Goal: Task Accomplishment & Management: Use online tool/utility

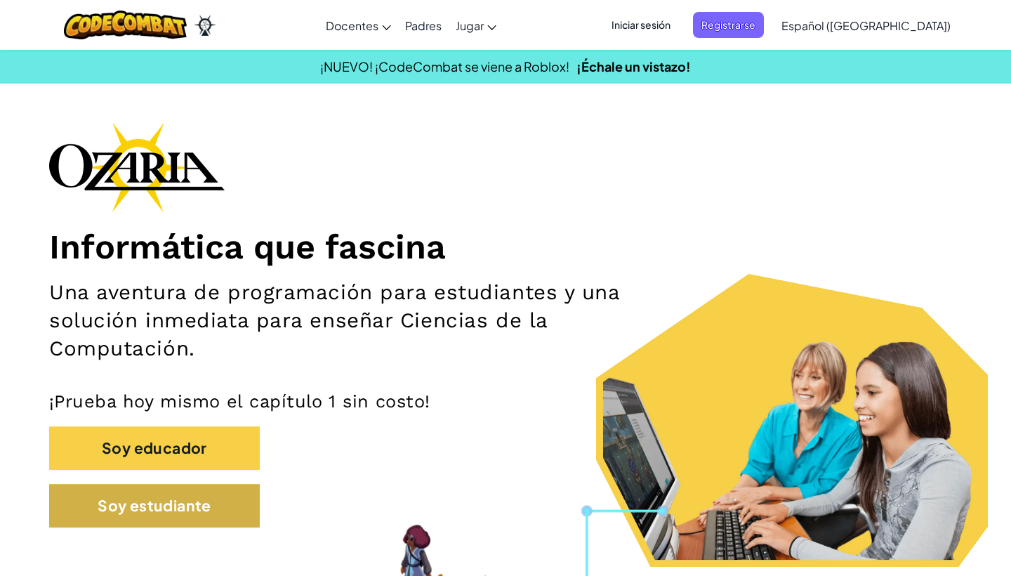
click at [235, 511] on button "Soy estudiante" at bounding box center [154, 506] width 211 height 44
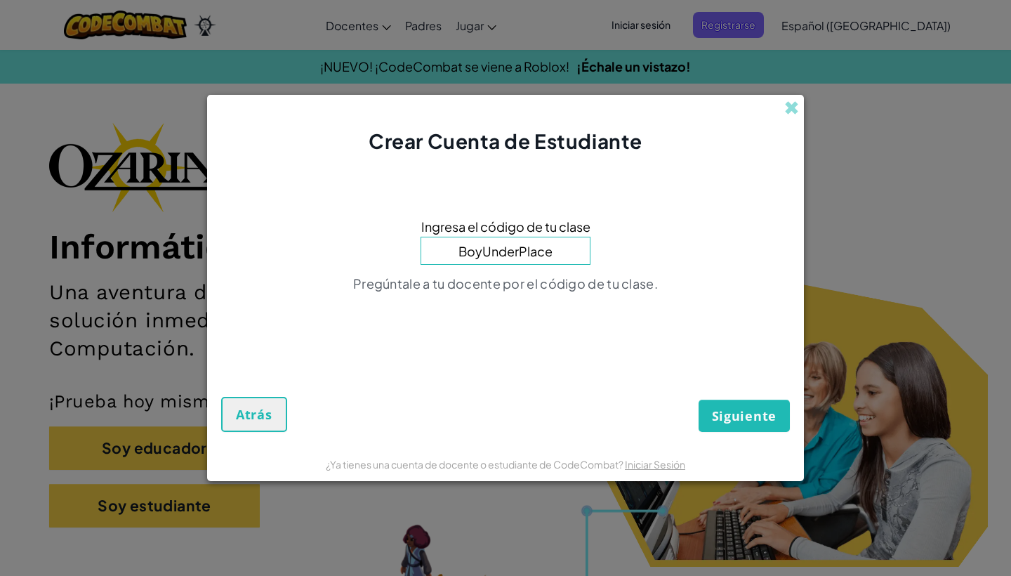
type input "BoyUnderPlace"
click at [744, 416] on button "Siguiente" at bounding box center [743, 415] width 91 height 32
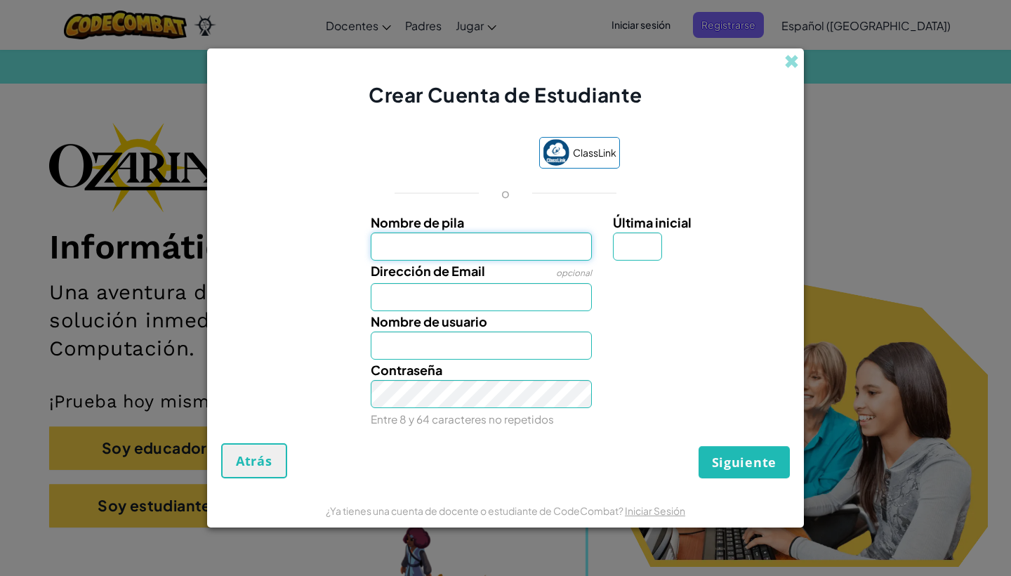
click at [414, 246] on input "Nombre de pila" at bounding box center [482, 246] width 222 height 28
type input "[PERSON_NAME]"
click at [447, 312] on label "Nombre de usuario" at bounding box center [429, 321] width 117 height 20
click at [447, 331] on input "[PERSON_NAME]" at bounding box center [482, 345] width 222 height 28
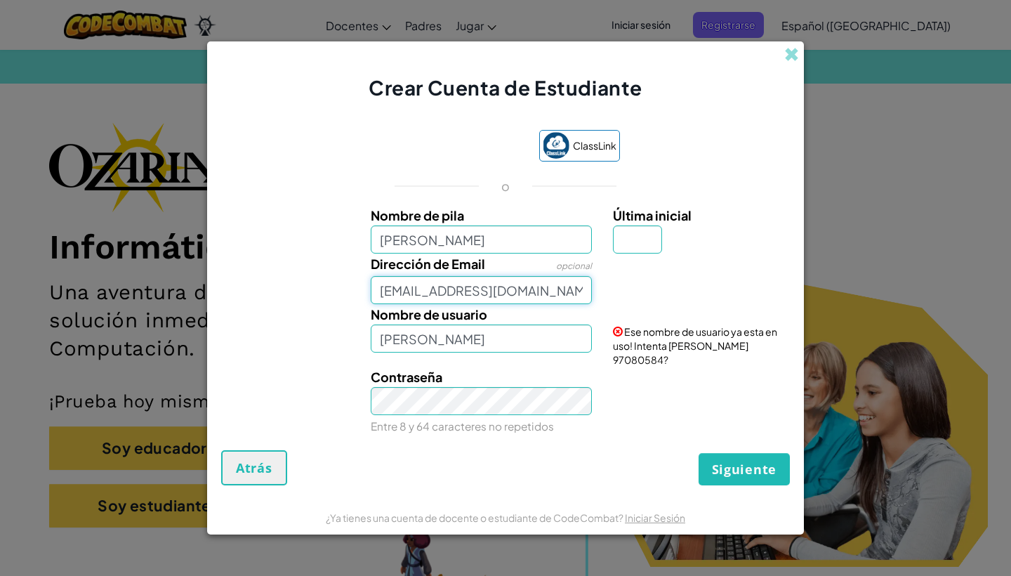
type input "[EMAIL_ADDRESS][DOMAIN_NAME]"
click at [738, 468] on span "Siguiente" at bounding box center [744, 468] width 65 height 17
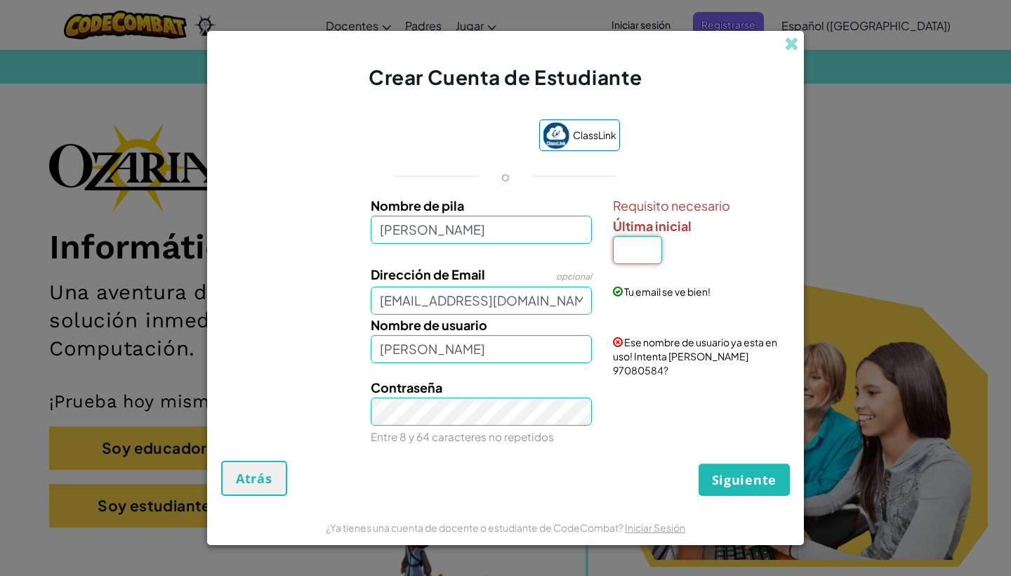
click at [645, 257] on input "Última inicial" at bounding box center [637, 250] width 49 height 28
type input "r"
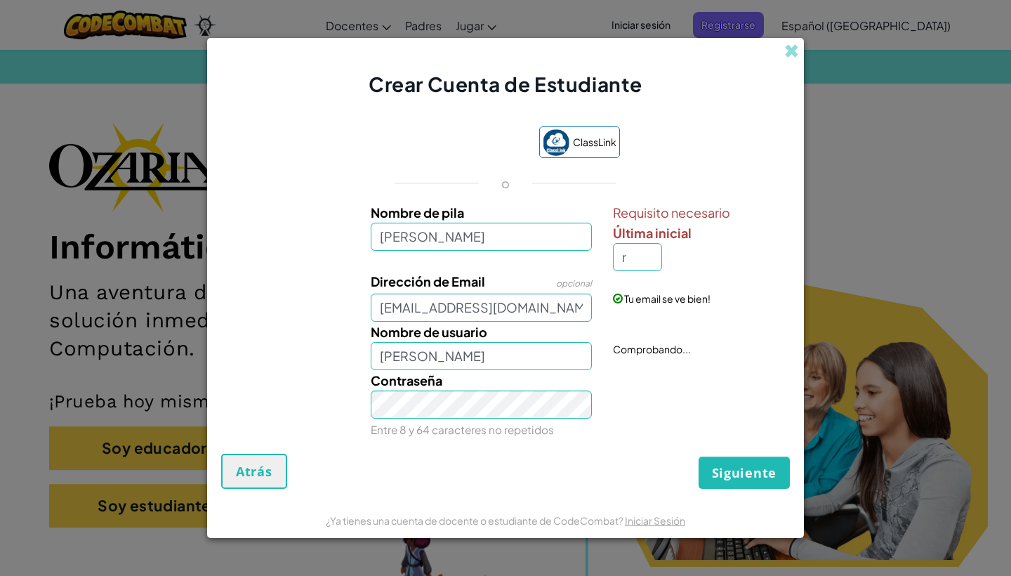
click at [722, 482] on button "Siguiente" at bounding box center [743, 472] width 91 height 32
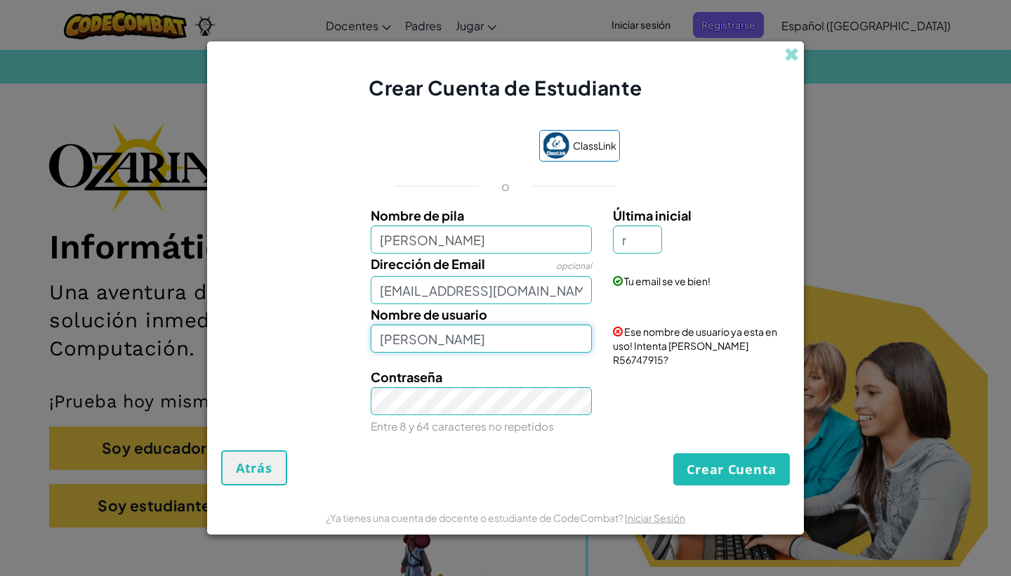
click at [451, 347] on input "[PERSON_NAME]" at bounding box center [482, 338] width 222 height 28
click at [424, 345] on input "[PERSON_NAME]" at bounding box center [482, 338] width 222 height 28
click at [445, 345] on input "CamilafR" at bounding box center [482, 338] width 222 height 28
type input "C"
type input "cami12f"
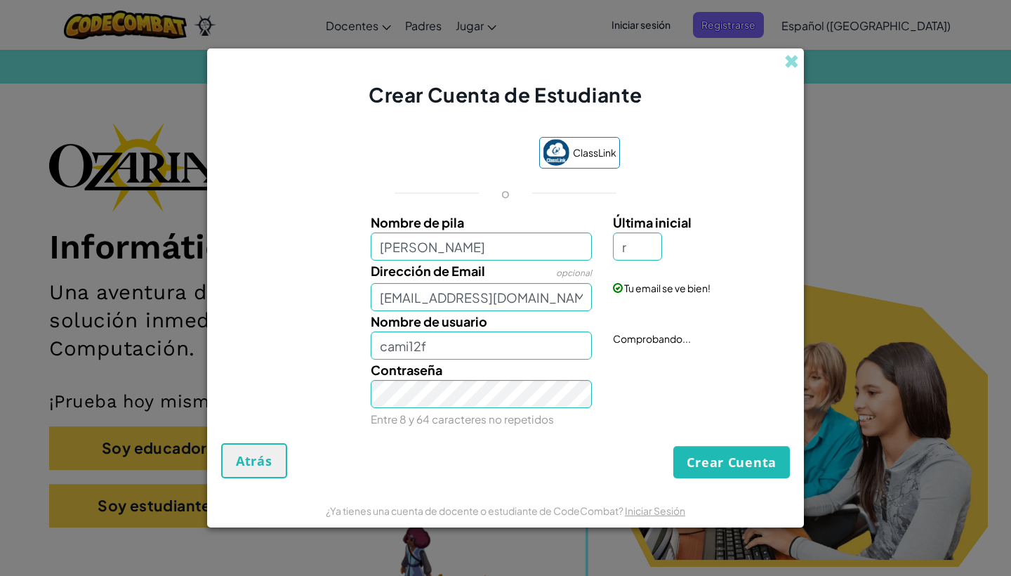
click at [710, 468] on button "Crear Cuenta" at bounding box center [731, 462] width 117 height 32
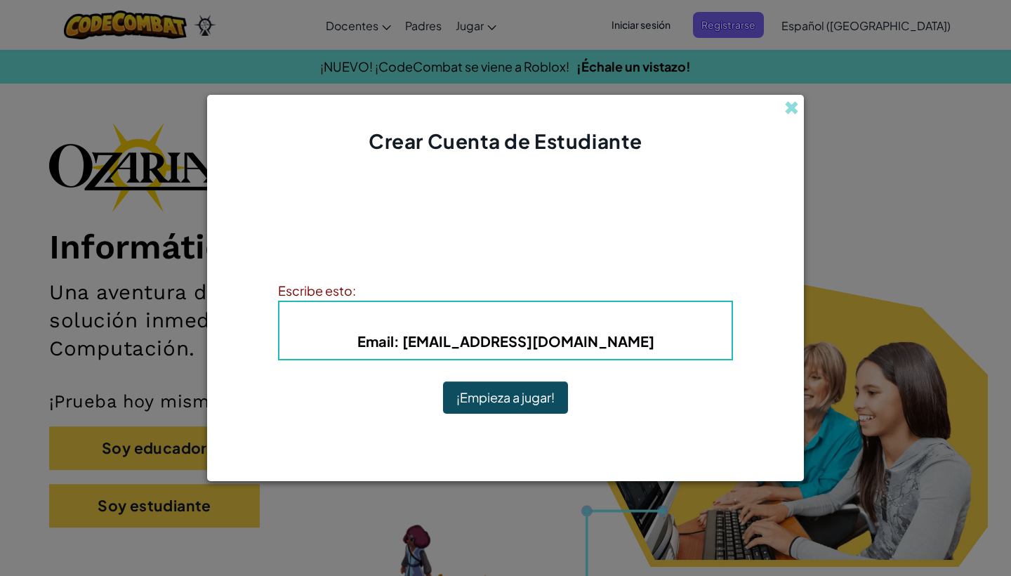
click at [533, 395] on button "¡Empieza a jugar!" at bounding box center [505, 397] width 125 height 32
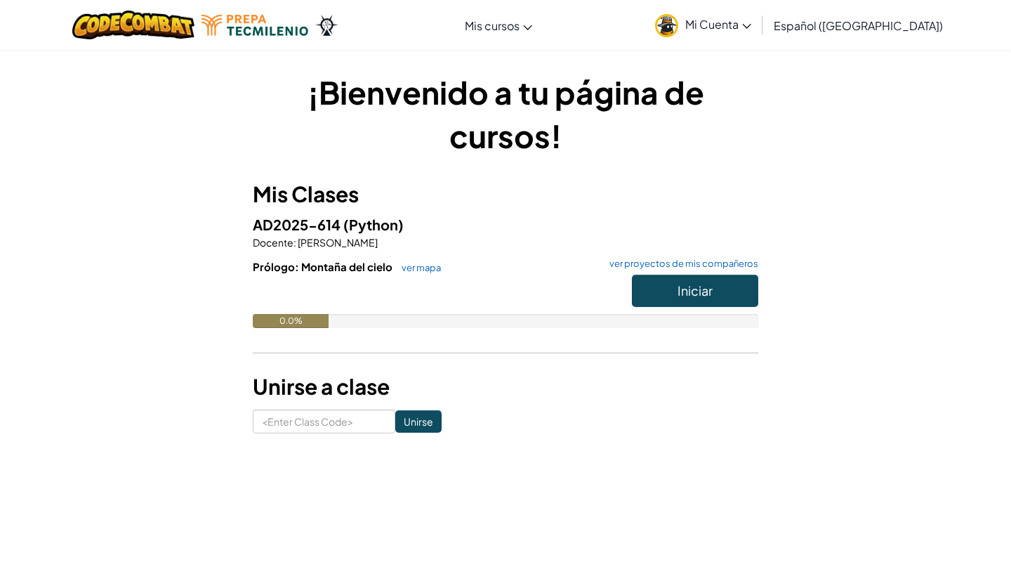
click at [689, 291] on span "Iniciar" at bounding box center [694, 290] width 35 height 16
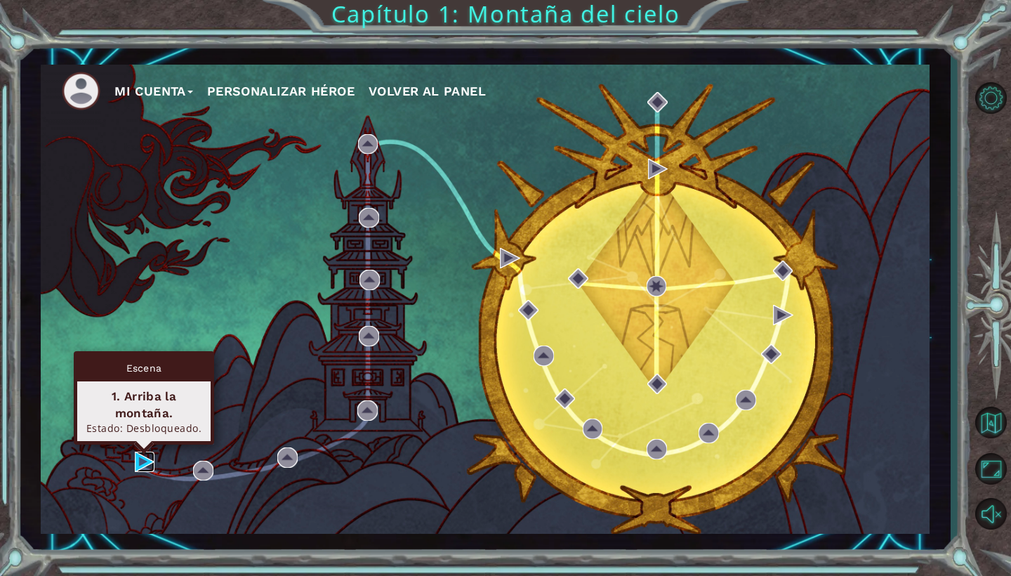
click at [138, 464] on img at bounding box center [145, 461] width 20 height 20
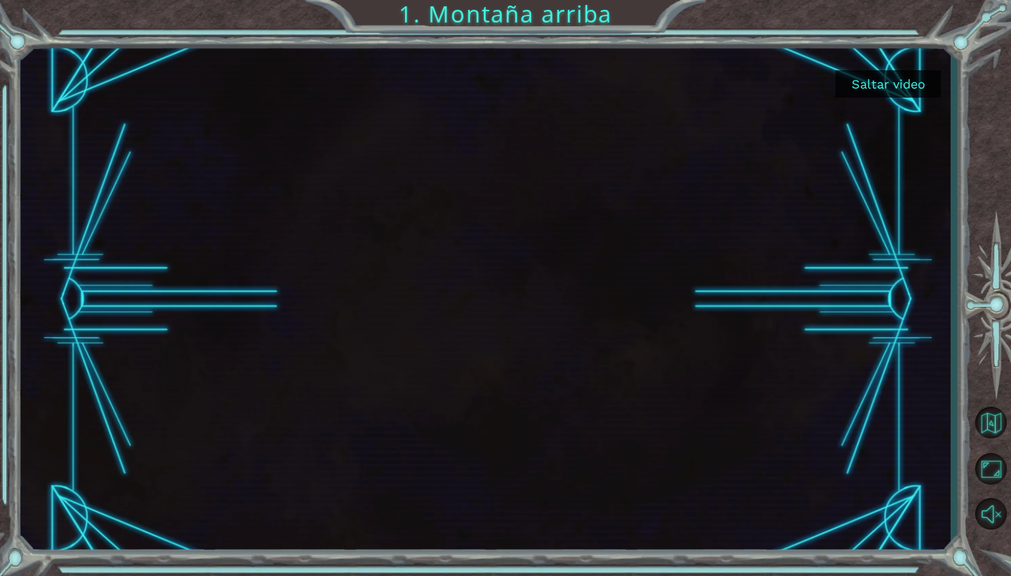
click at [894, 84] on button "Saltar video" at bounding box center [887, 83] width 105 height 27
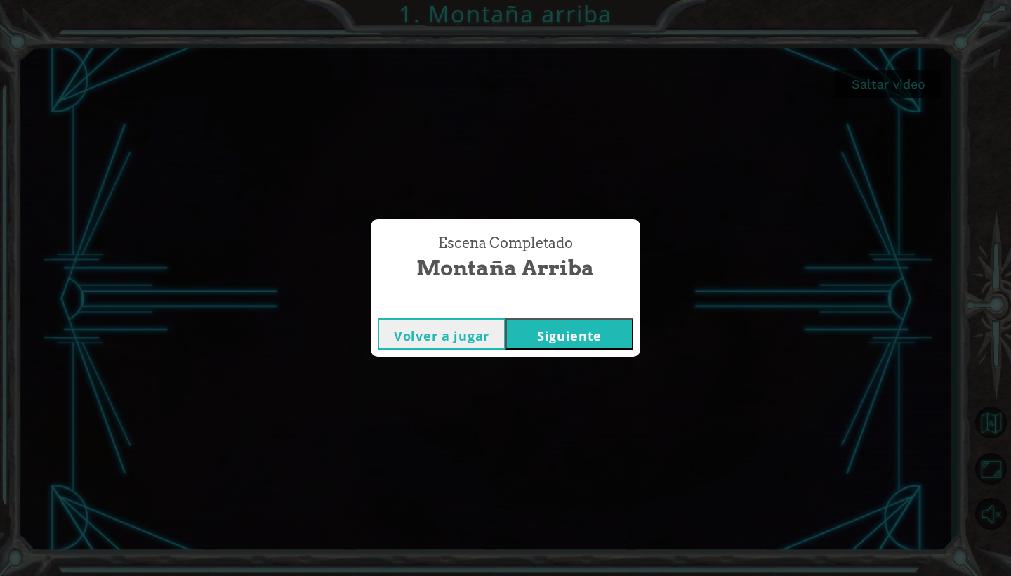
click at [608, 340] on button "Siguiente" at bounding box center [569, 334] width 128 height 32
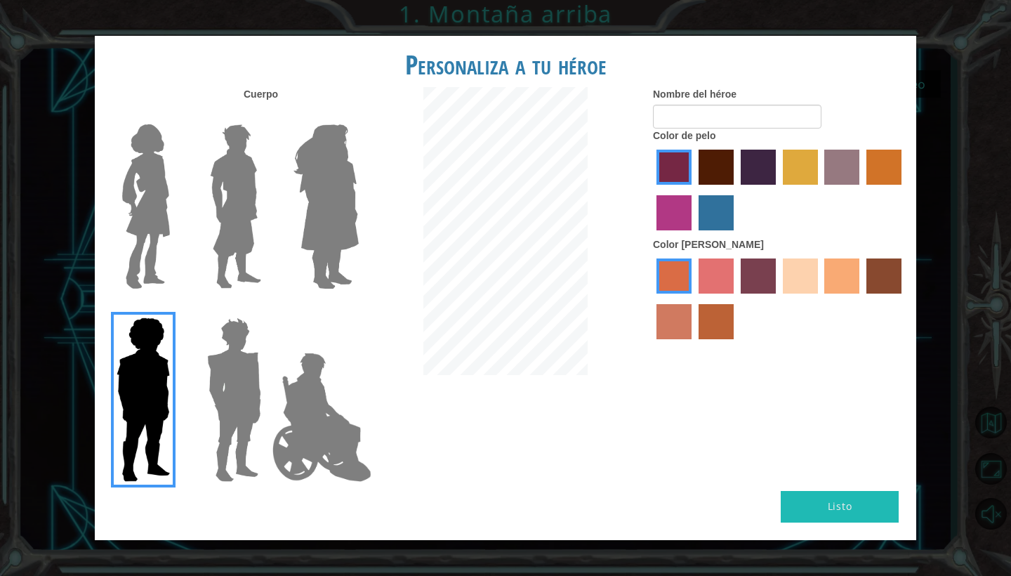
click at [278, 181] on div at bounding box center [322, 201] width 91 height 193
click at [380, 185] on div at bounding box center [506, 232] width 274 height 291
click at [331, 190] on img at bounding box center [326, 206] width 77 height 175
click at [358, 115] on input "Hero Amethyst" at bounding box center [358, 115] width 0 height 0
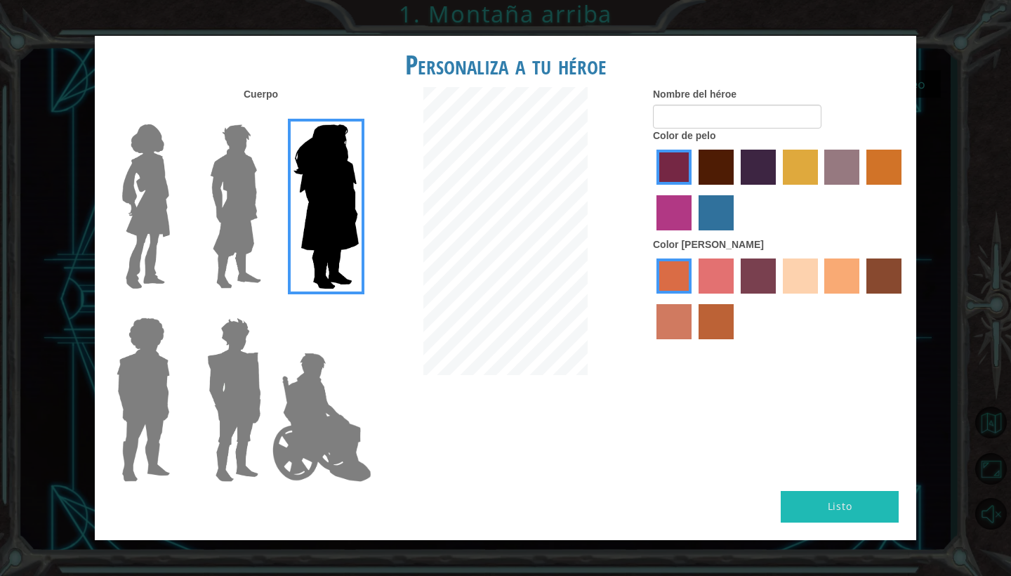
click at [154, 171] on img at bounding box center [146, 206] width 59 height 175
click at [175, 115] on input "Hero Connie" at bounding box center [175, 115] width 0 height 0
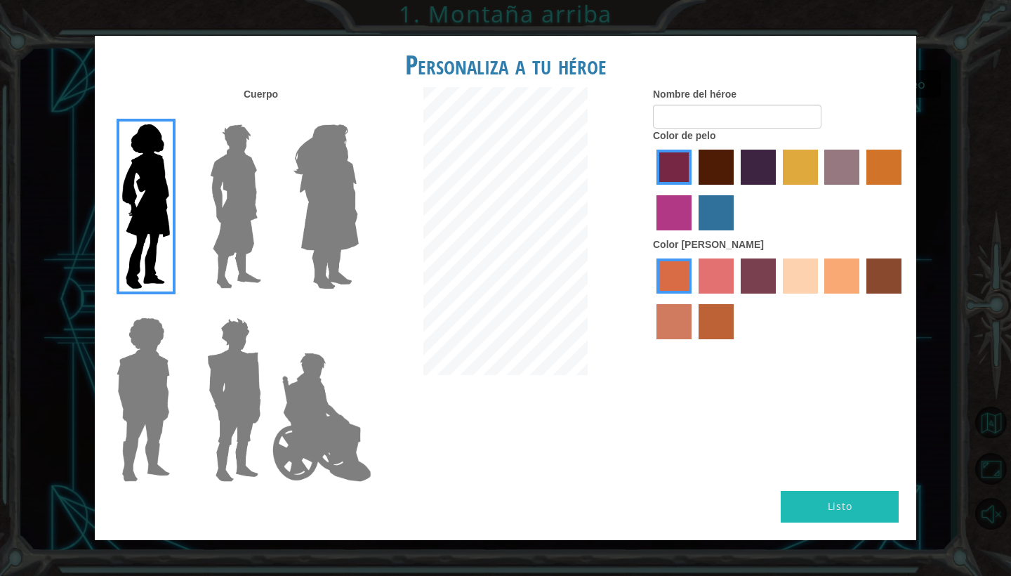
click at [851, 185] on label "bazaar hair color" at bounding box center [841, 167] width 35 height 35
click at [820, 190] on input "bazaar hair color" at bounding box center [820, 190] width 0 height 0
click at [727, 184] on label "maroon hair color" at bounding box center [715, 167] width 35 height 35
click at [694, 190] on input "maroon hair color" at bounding box center [694, 190] width 0 height 0
click at [800, 277] on label "sandy beach skin color" at bounding box center [800, 275] width 35 height 35
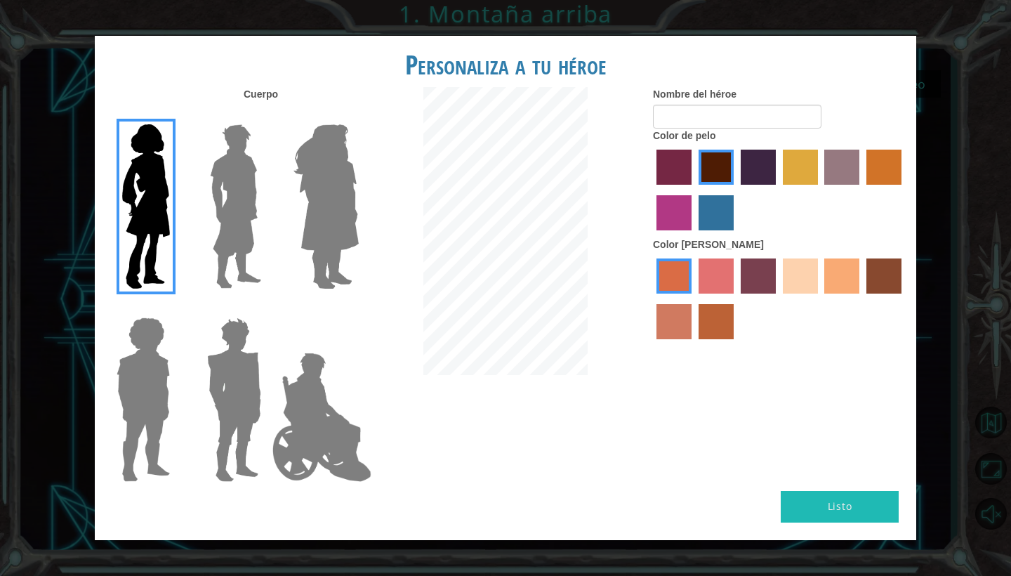
click at [778, 298] on input "sandy beach skin color" at bounding box center [778, 298] width 0 height 0
click at [847, 293] on label "tacao skin color" at bounding box center [841, 275] width 35 height 35
click at [820, 298] on input "tacao skin color" at bounding box center [820, 298] width 0 height 0
click at [788, 293] on label "sandy beach skin color" at bounding box center [800, 275] width 35 height 35
click at [778, 298] on input "sandy beach skin color" at bounding box center [778, 298] width 0 height 0
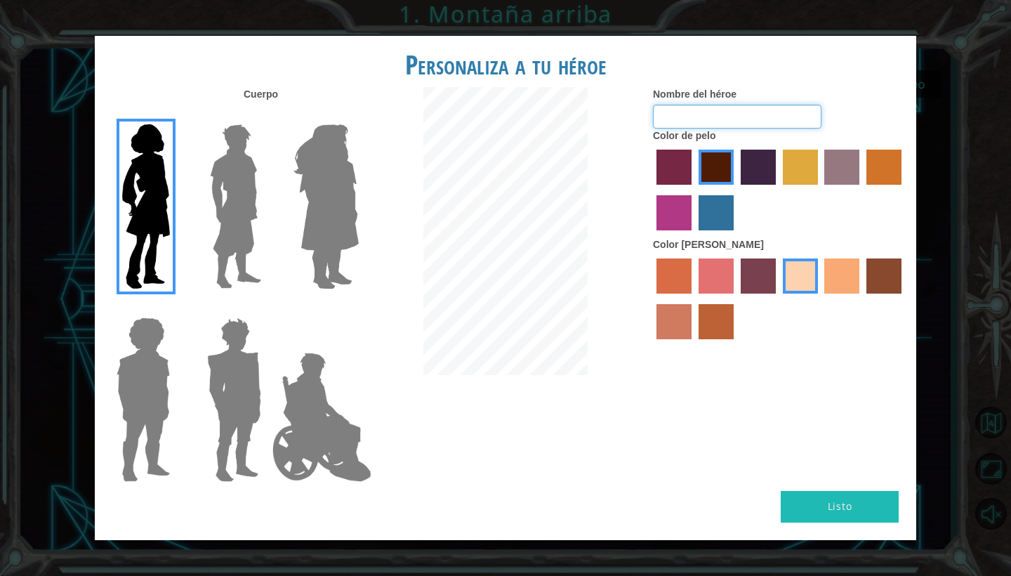
click at [782, 128] on input "Nombre del héroe" at bounding box center [737, 117] width 168 height 24
type input "cami"
type input "Camii"
click at [826, 496] on button "Listo" at bounding box center [840, 507] width 118 height 32
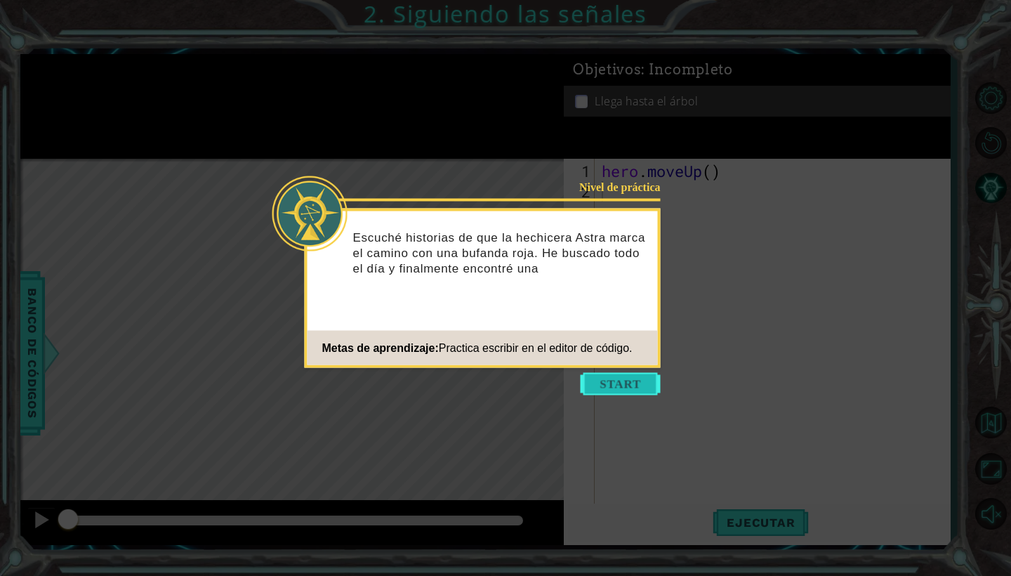
click at [647, 388] on button "Start" at bounding box center [621, 384] width 80 height 22
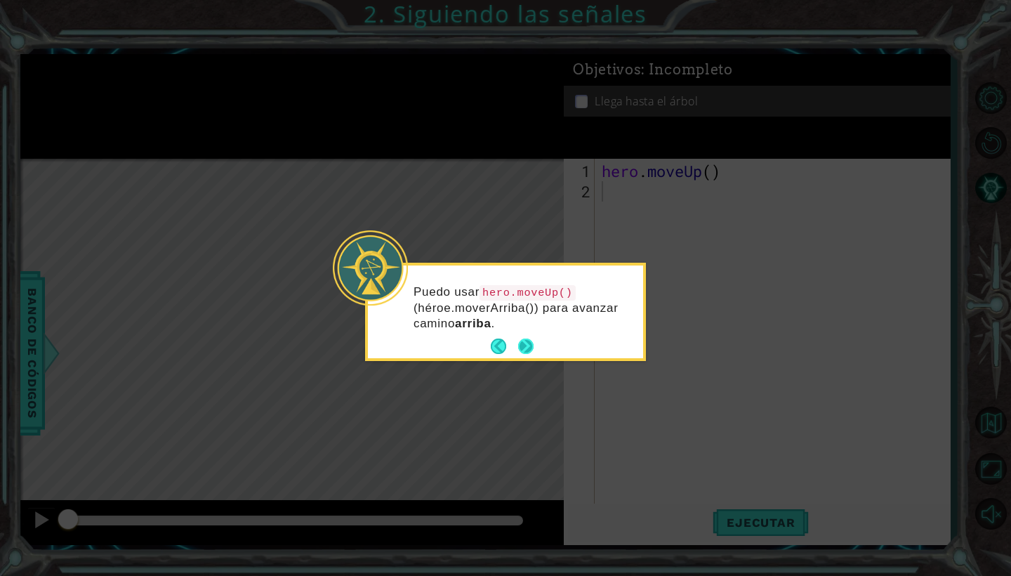
click at [529, 345] on button "Next" at bounding box center [525, 345] width 15 height 15
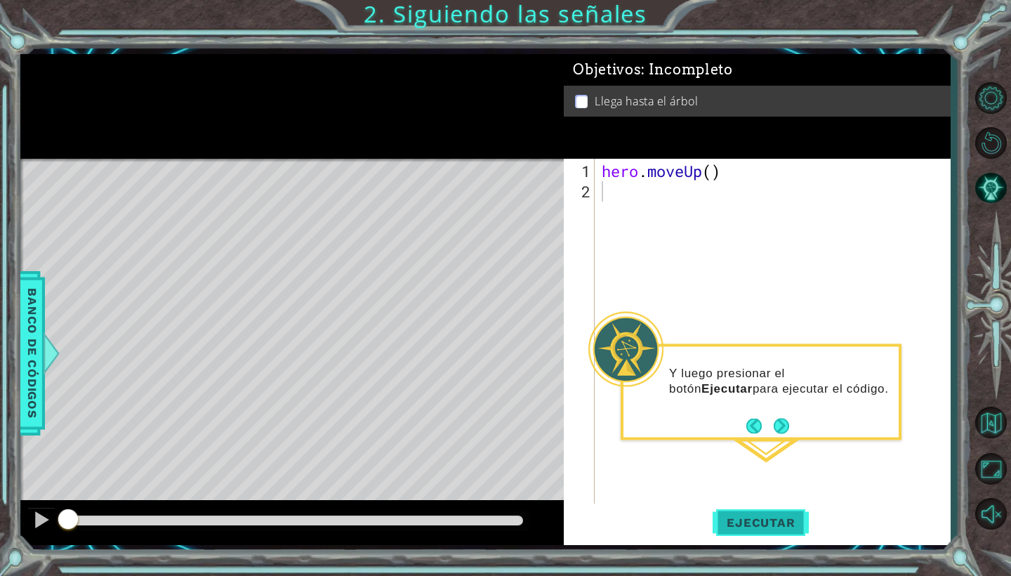
click at [737, 523] on span "Ejecutar" at bounding box center [760, 522] width 96 height 14
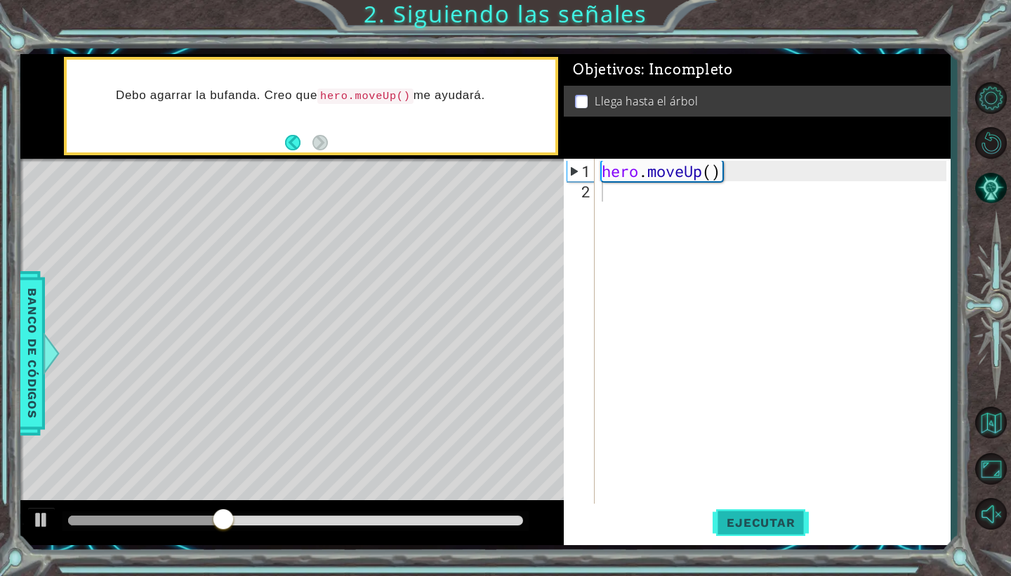
click at [736, 526] on span "Ejecutar" at bounding box center [760, 522] width 96 height 14
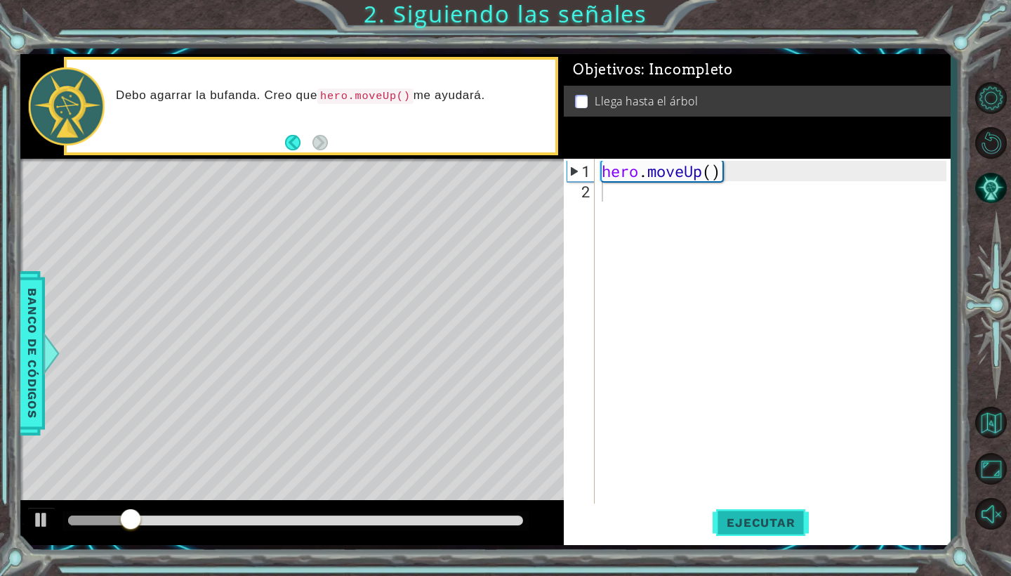
click at [736, 526] on span "Ejecutar" at bounding box center [760, 522] width 96 height 14
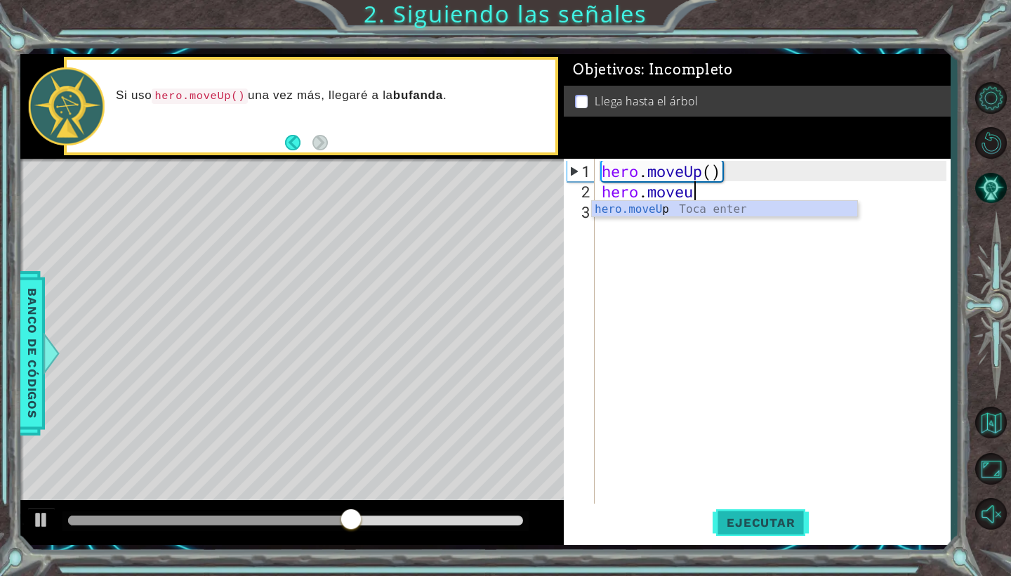
type textarea "hero.moveup"
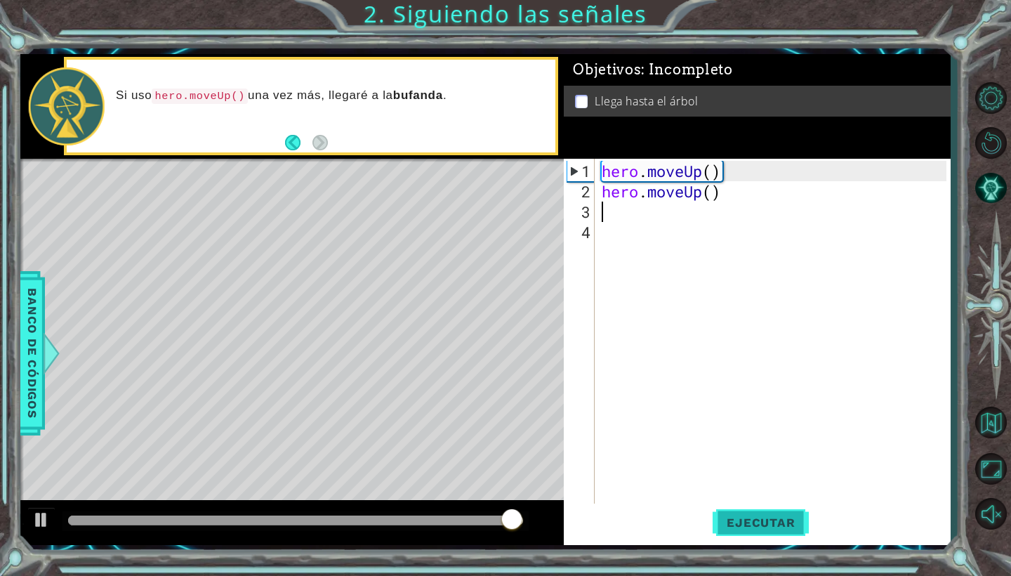
click at [780, 526] on span "Ejecutar" at bounding box center [760, 522] width 96 height 14
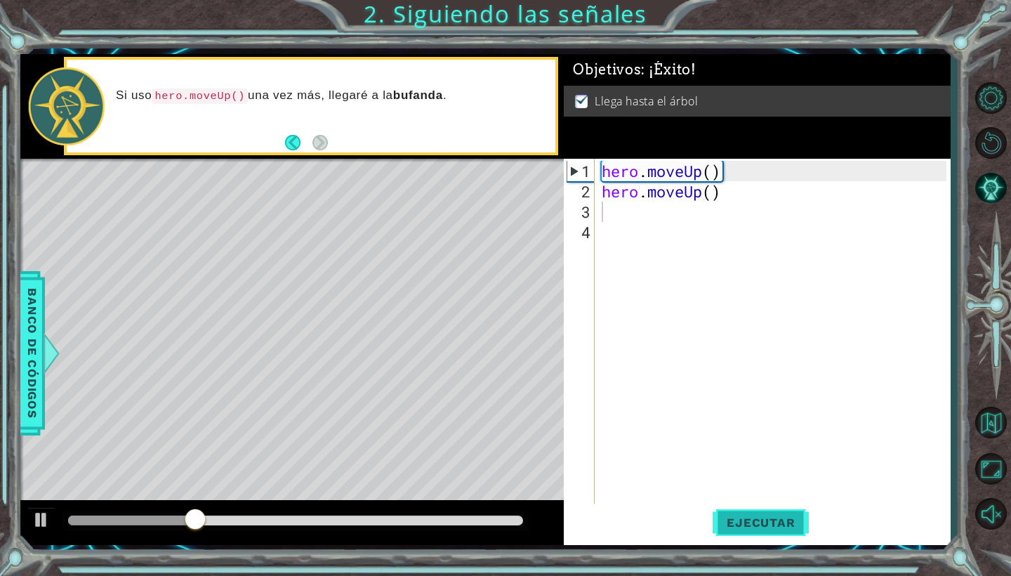
click at [780, 526] on span "Ejecutar" at bounding box center [760, 522] width 96 height 14
click at [781, 526] on span "Ejecutar" at bounding box center [760, 522] width 96 height 14
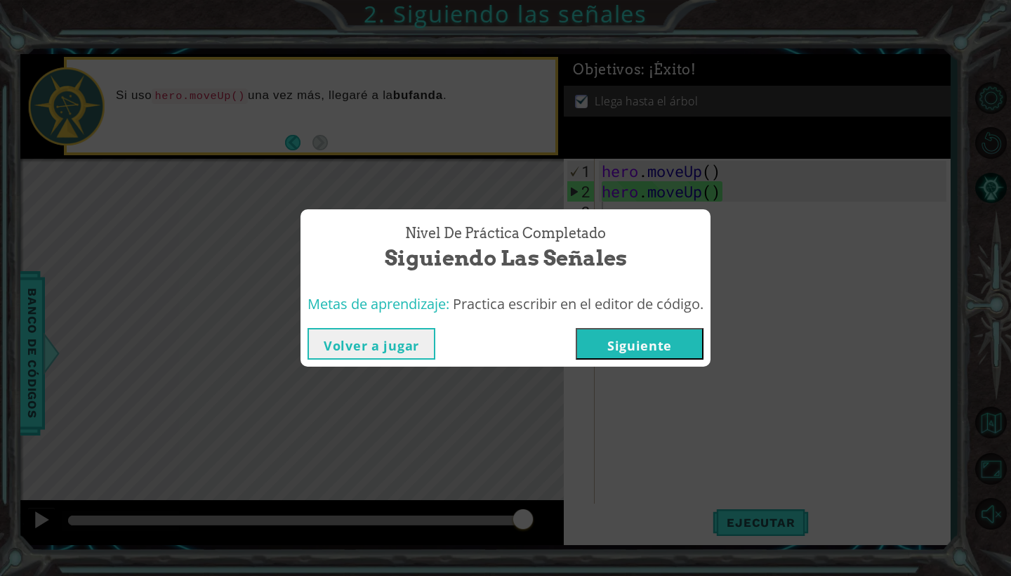
click at [641, 339] on button "Siguiente" at bounding box center [640, 344] width 128 height 32
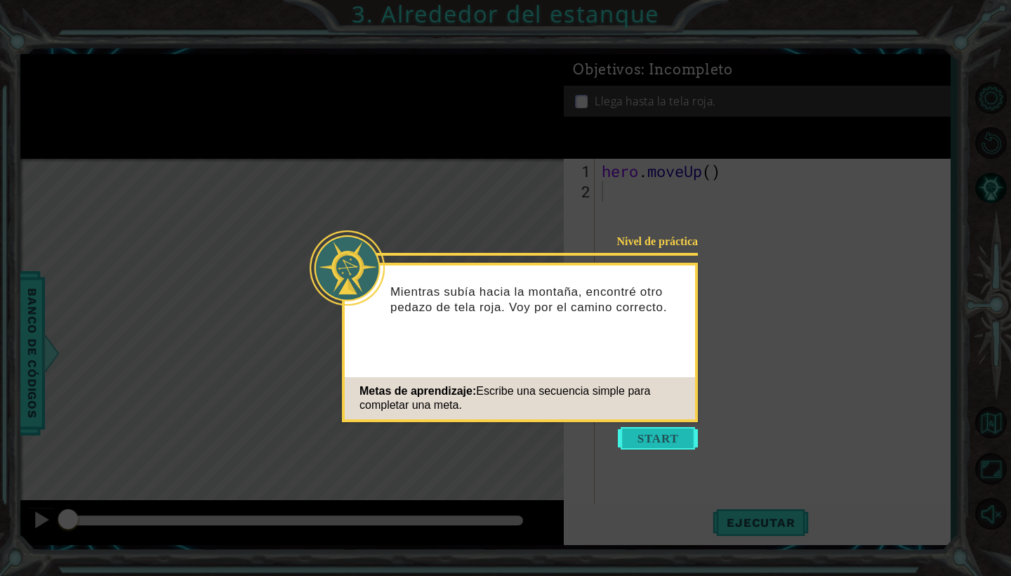
click at [651, 437] on button "Start" at bounding box center [658, 438] width 80 height 22
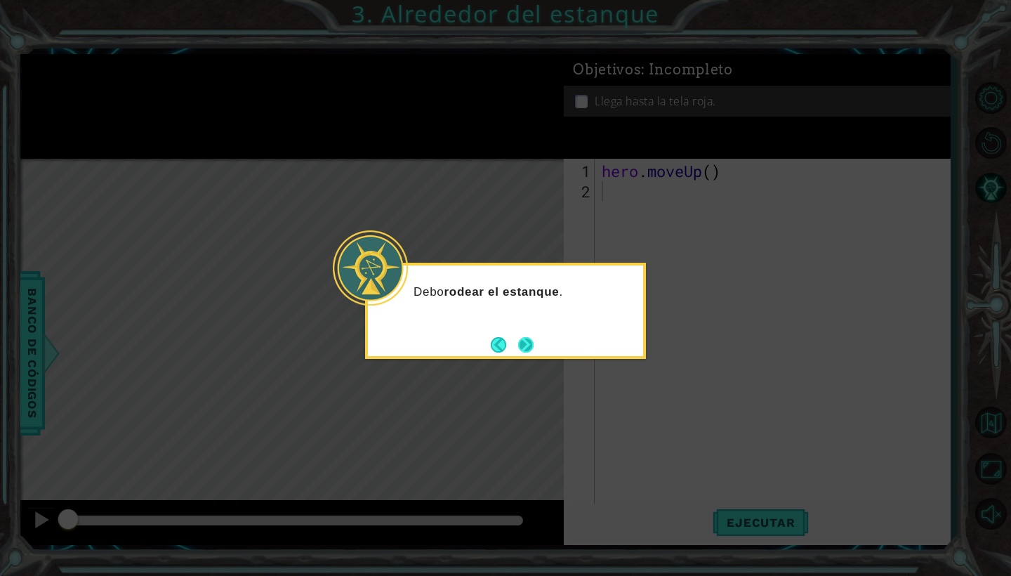
click at [521, 338] on button "Next" at bounding box center [525, 344] width 15 height 15
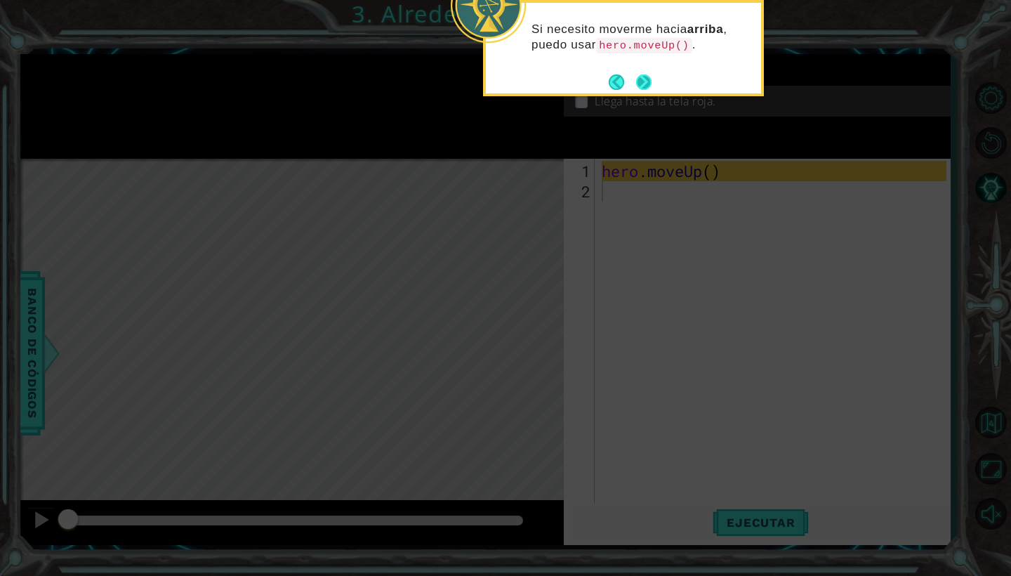
click at [651, 82] on button "Next" at bounding box center [643, 81] width 15 height 15
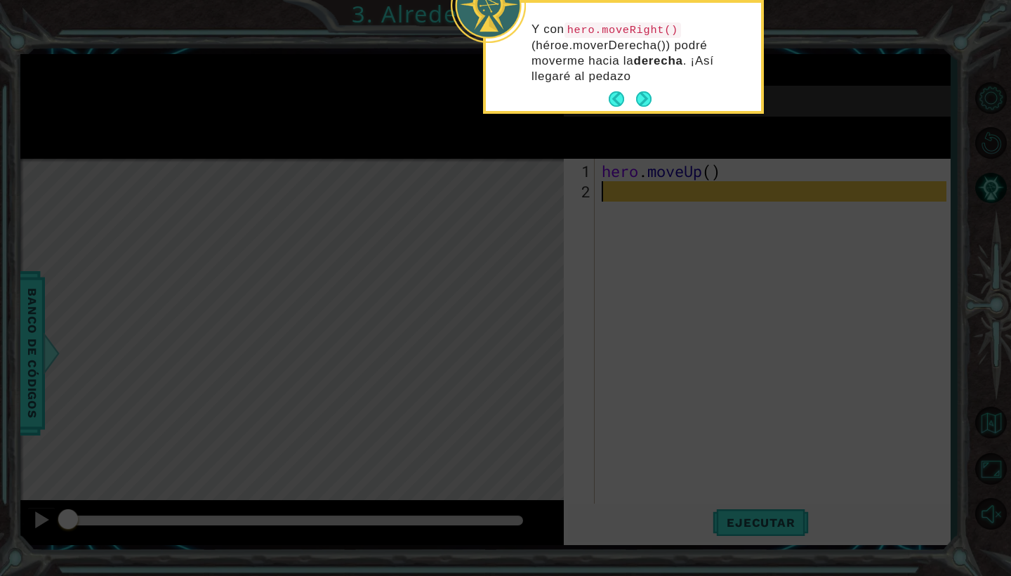
click at [642, 85] on div "Y con hero.moveRight() (héroe.moverDerecha()) podré moverme hacia la derecha . …" at bounding box center [623, 59] width 275 height 102
click at [714, 230] on icon at bounding box center [505, 97] width 1011 height 957
click at [636, 100] on button "Next" at bounding box center [643, 98] width 15 height 15
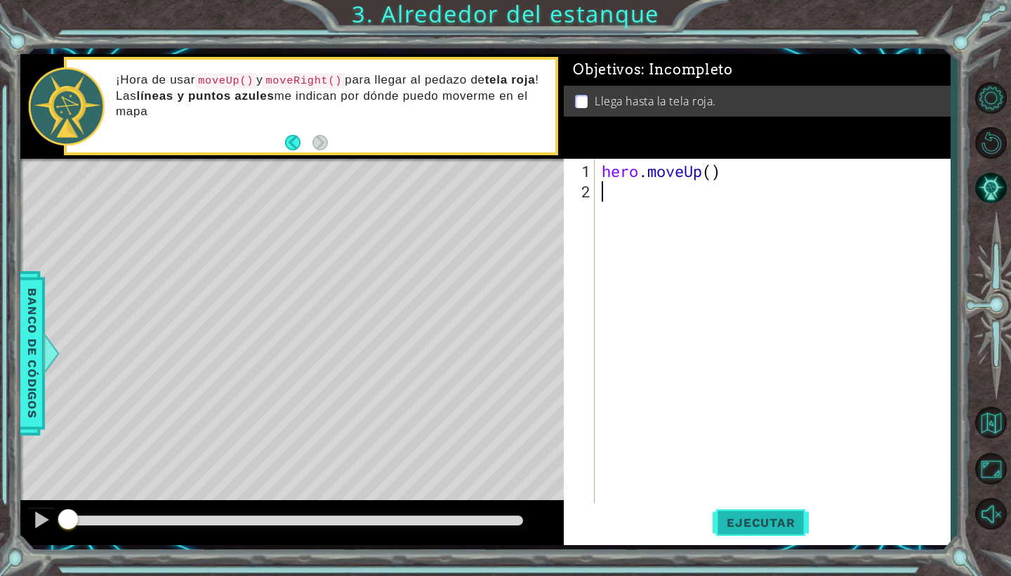
click at [727, 519] on span "Ejecutar" at bounding box center [760, 522] width 96 height 14
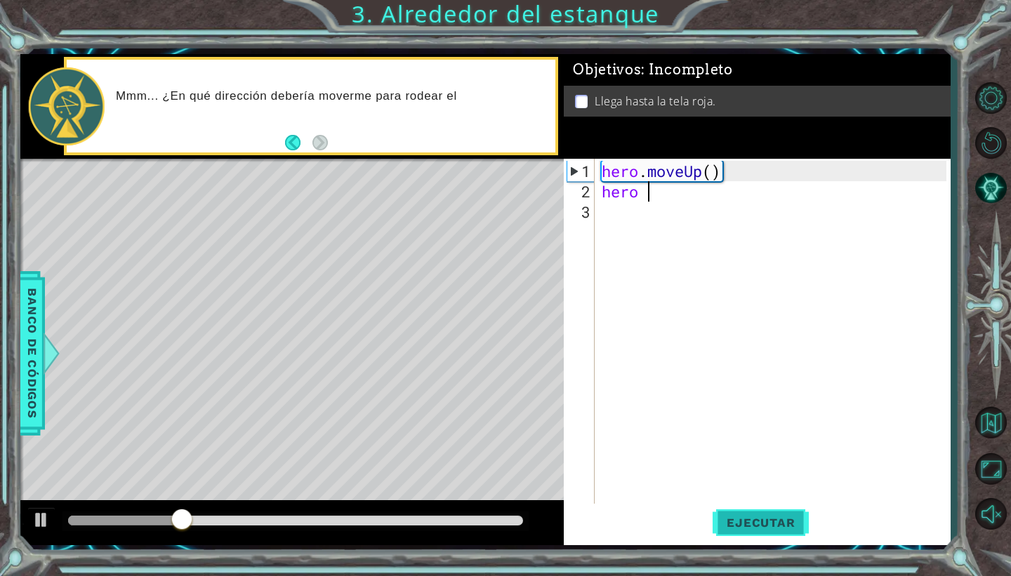
scroll to position [0, 2]
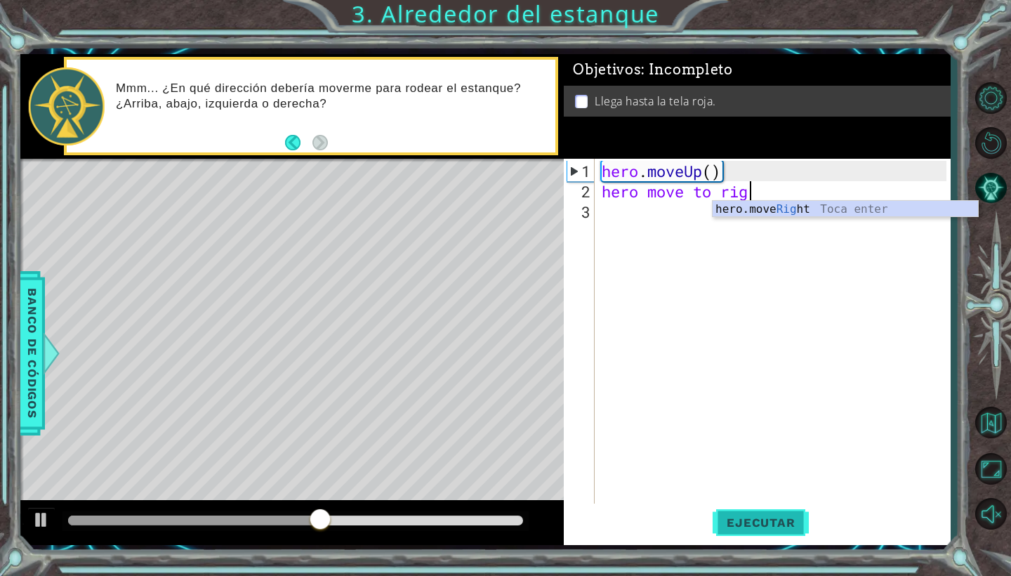
type textarea "hero move to right"
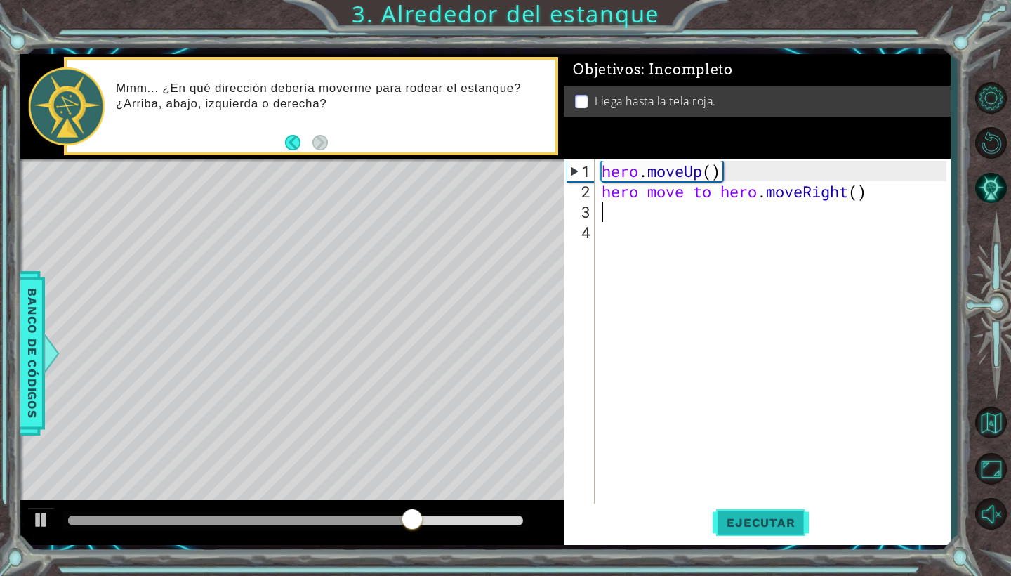
click at [783, 516] on span "Ejecutar" at bounding box center [760, 522] width 96 height 14
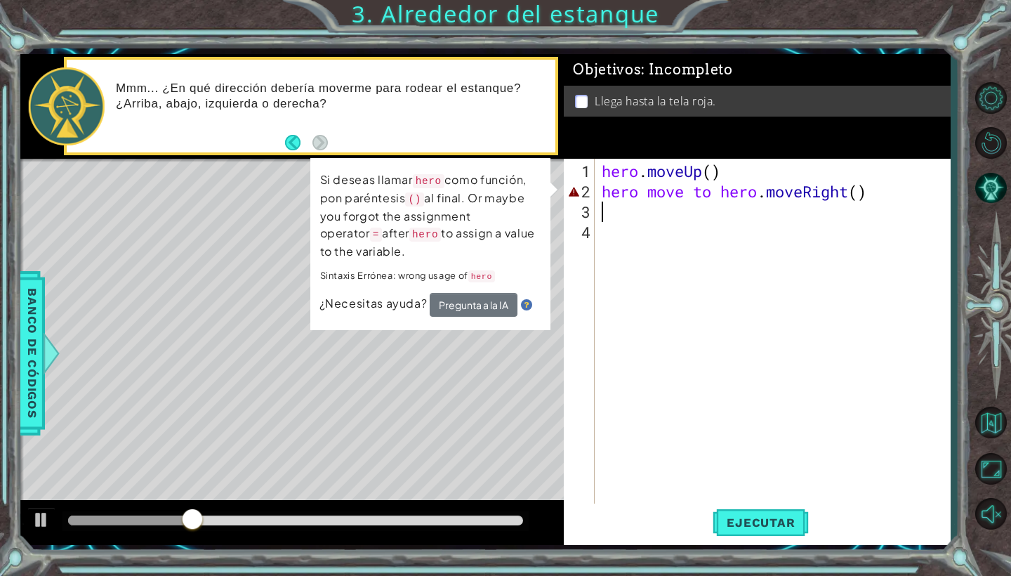
click at [847, 206] on div "hero . moveUp ( ) hero move to hero . moveRight ( )" at bounding box center [776, 354] width 354 height 387
click at [758, 192] on div "hero . moveUp ( ) hero move to hero . moveRight ( )" at bounding box center [776, 354] width 354 height 387
type textarea "hero move to hero.moveRight()"
click at [764, 192] on div "hero . moveUp ( ) hero move to hero . moveRight ( )" at bounding box center [776, 354] width 354 height 387
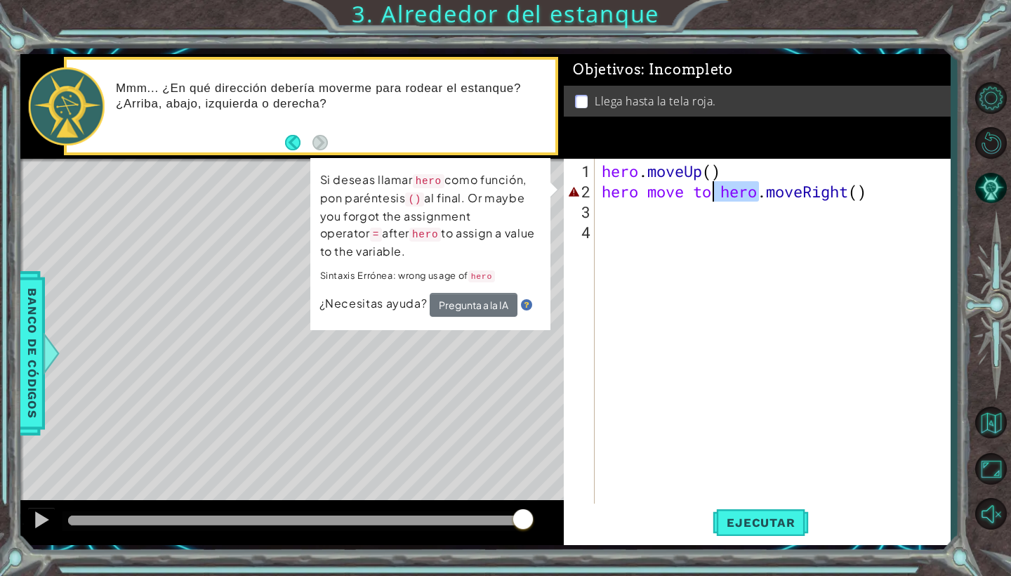
drag, startPoint x: 759, startPoint y: 193, endPoint x: 715, endPoint y: 193, distance: 43.5
click at [715, 193] on div "hero . moveUp ( ) hero move to hero . moveRight ( )" at bounding box center [776, 354] width 354 height 387
click at [782, 234] on div "hero . moveUp ( ) hero move to hero . moveRight ( )" at bounding box center [776, 354] width 354 height 387
drag, startPoint x: 685, startPoint y: 195, endPoint x: 607, endPoint y: 198, distance: 78.0
click at [606, 198] on div "hero . moveUp ( ) hero move to hero . moveRight ( )" at bounding box center [776, 354] width 354 height 387
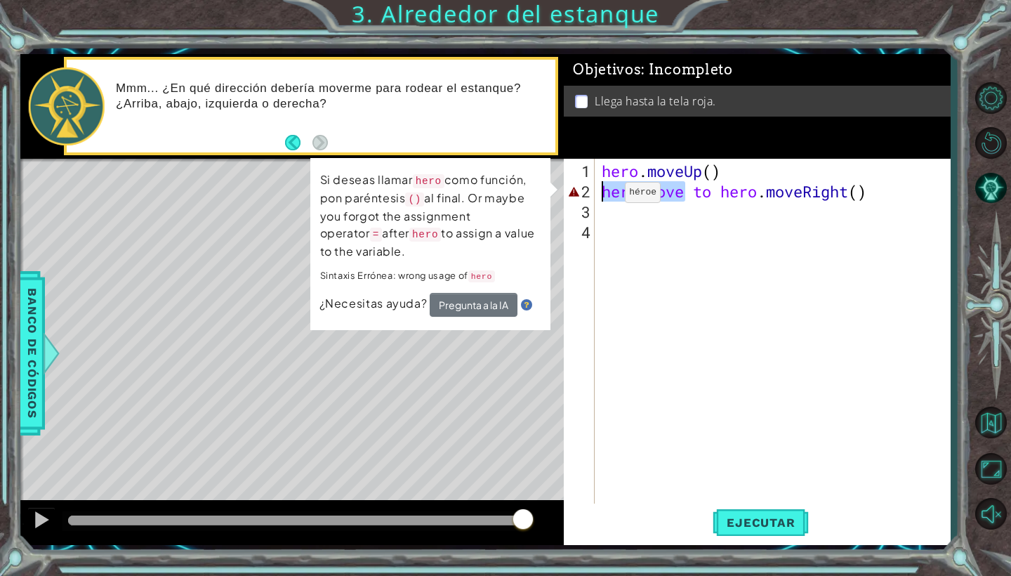
type textarea "hero move to hero.moveRight()"
click at [663, 253] on div "hero . moveUp ( ) hero move to hero . moveRight ( )" at bounding box center [776, 354] width 354 height 387
drag, startPoint x: 757, startPoint y: 192, endPoint x: 645, endPoint y: 192, distance: 111.6
click at [645, 192] on div "hero . moveUp ( ) hero move to hero . moveRight ( )" at bounding box center [776, 354] width 354 height 387
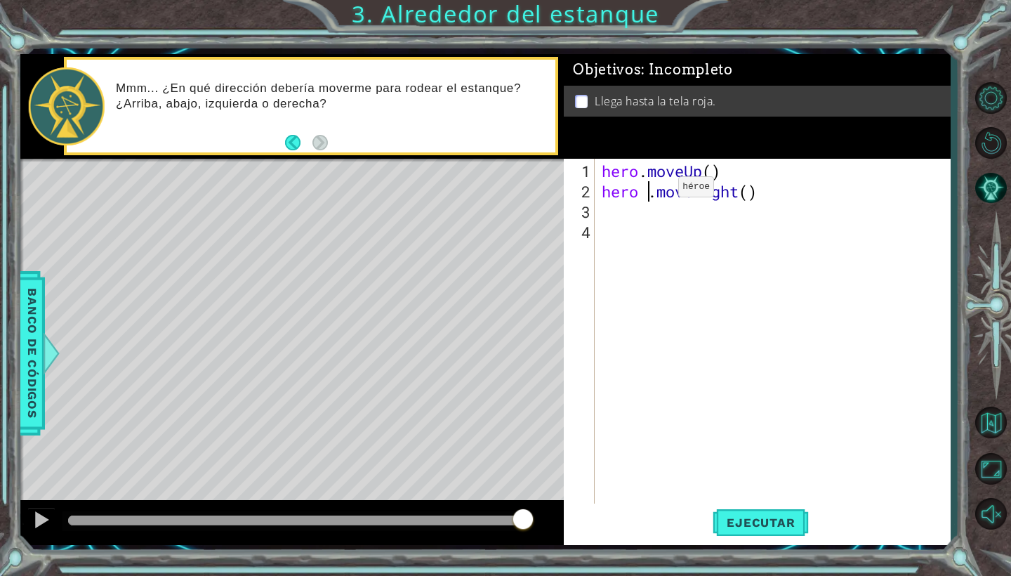
type textarea "hero.moveRight()"
click at [729, 523] on span "Ejecutar" at bounding box center [760, 522] width 96 height 14
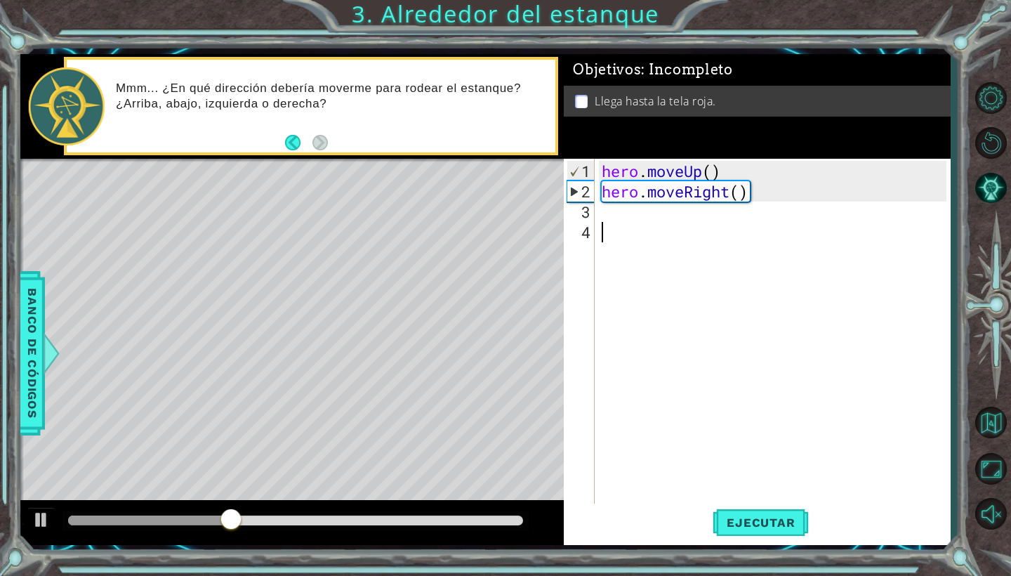
click at [645, 222] on div "hero . moveUp ( ) hero . moveRight ( )" at bounding box center [776, 354] width 354 height 387
click at [639, 215] on div "hero . moveUp ( ) hero . moveRight ( )" at bounding box center [776, 354] width 354 height 387
type textarea "hero m"
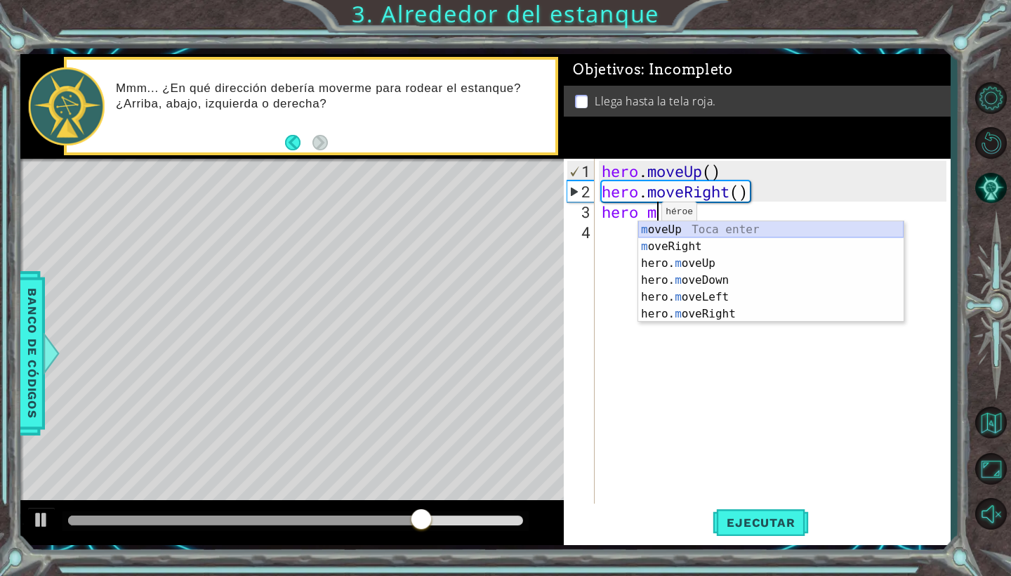
click at [661, 227] on div "m oveUp Toca enter m oveRight Toca enter hero. m oveUp Toca enter hero. m oveDo…" at bounding box center [770, 288] width 265 height 135
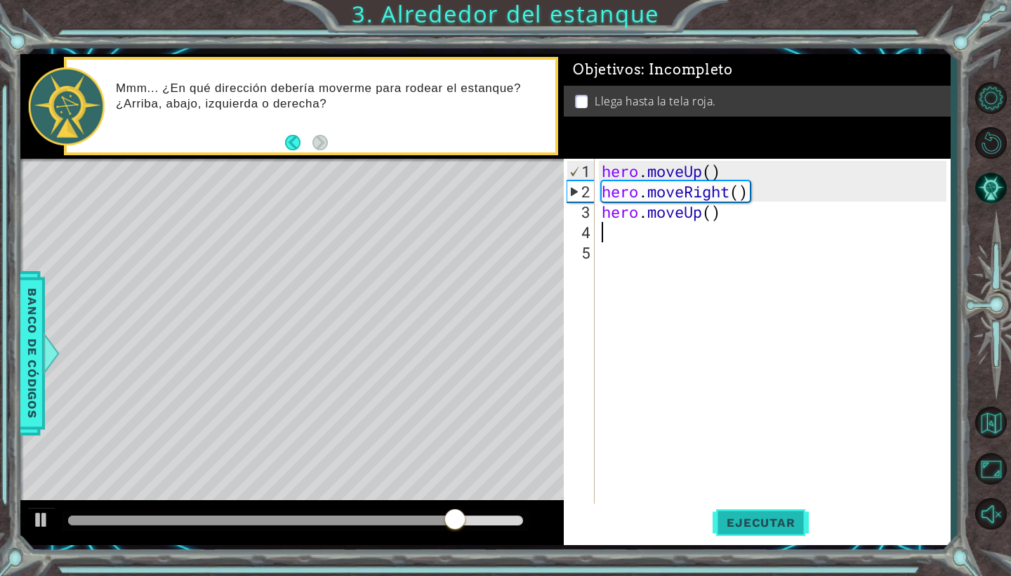
click at [758, 519] on span "Ejecutar" at bounding box center [760, 522] width 96 height 14
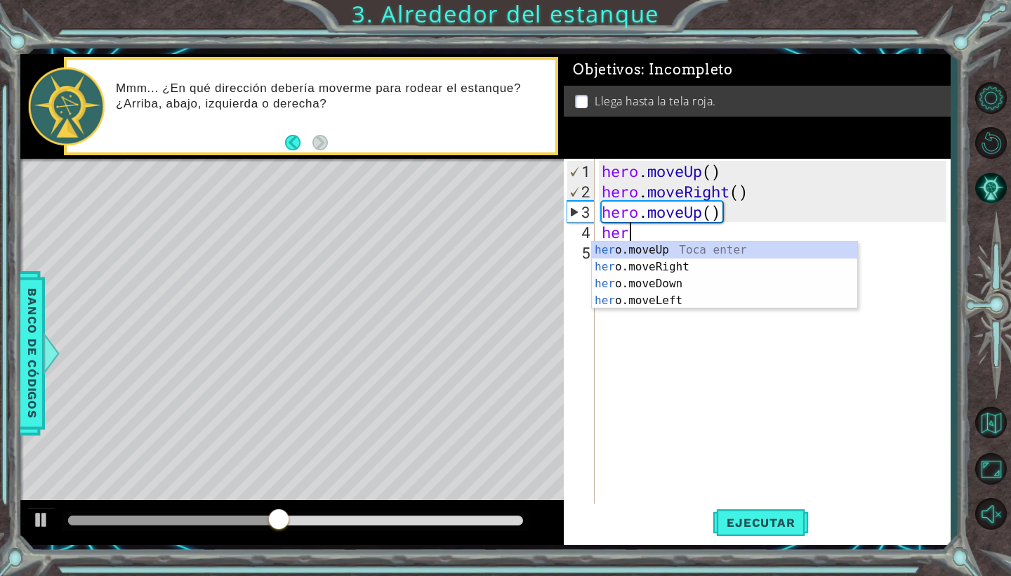
scroll to position [0, 1]
type textarea "hero"
click at [700, 244] on div "hero .moveUp Toca enter hero .moveRight Toca enter hero .moveDown Toca enter he…" at bounding box center [724, 291] width 265 height 101
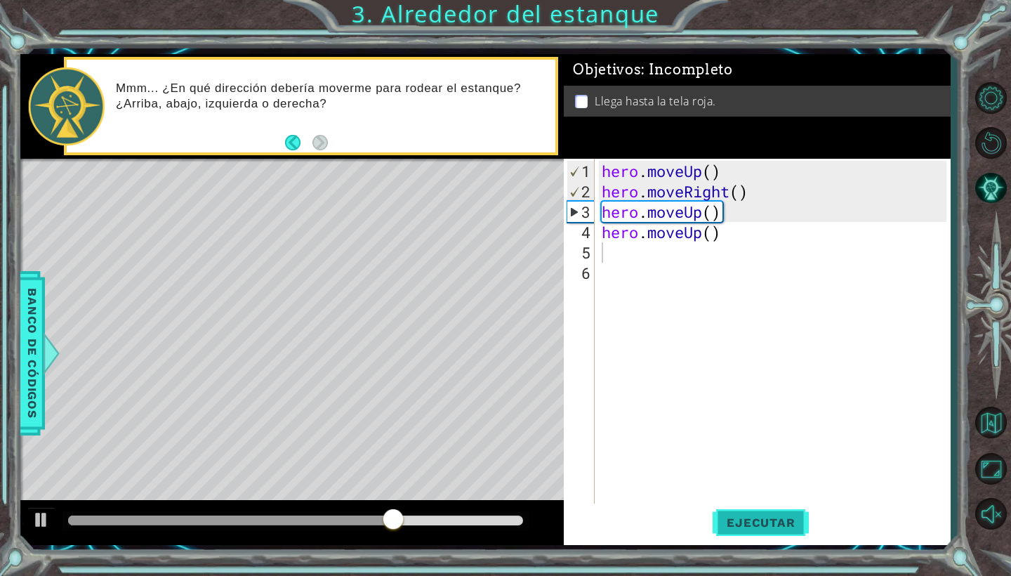
click at [729, 529] on span "Ejecutar" at bounding box center [760, 522] width 96 height 14
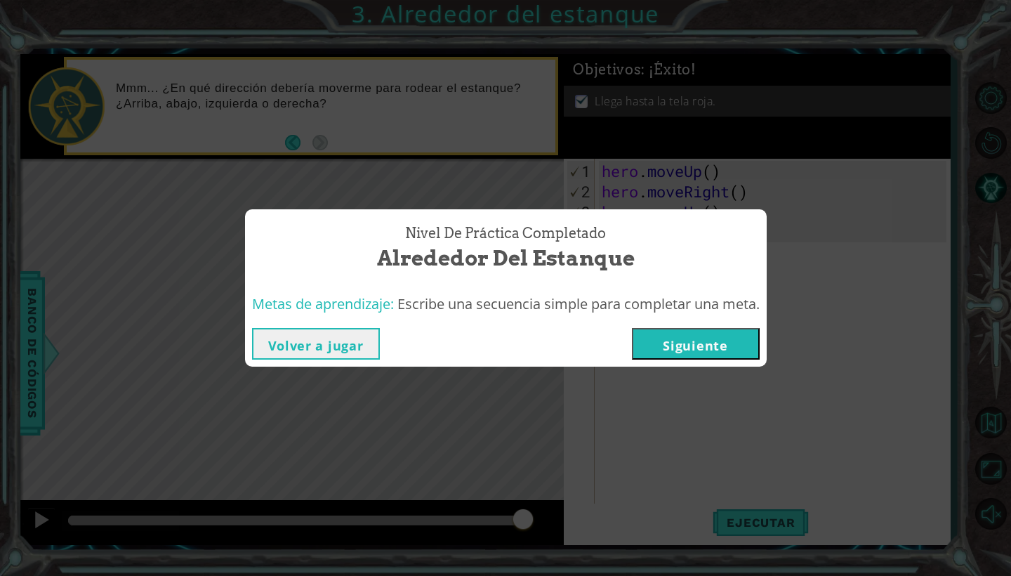
click at [732, 341] on button "Siguiente" at bounding box center [696, 344] width 128 height 32
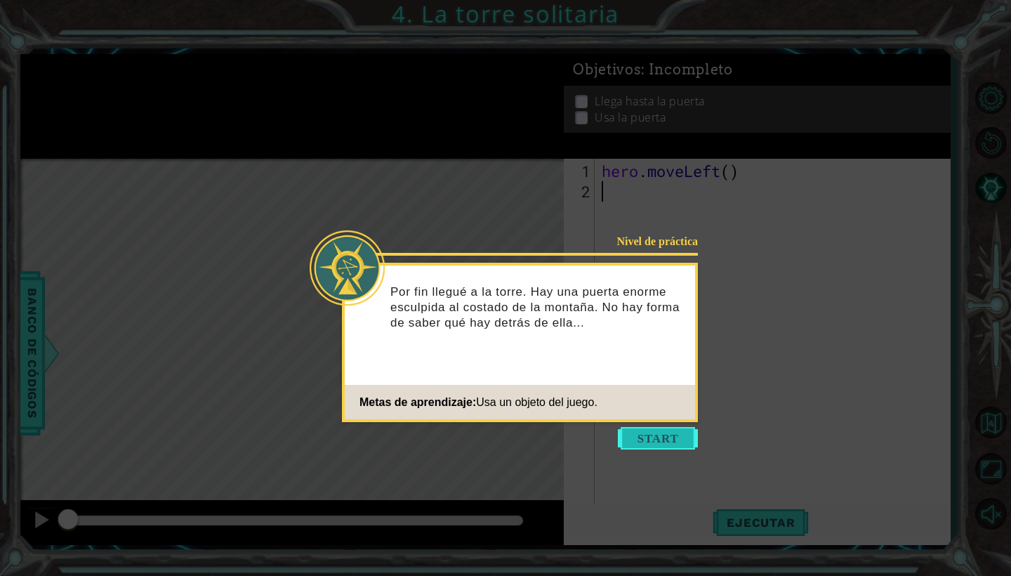
click at [682, 437] on button "Start" at bounding box center [658, 438] width 80 height 22
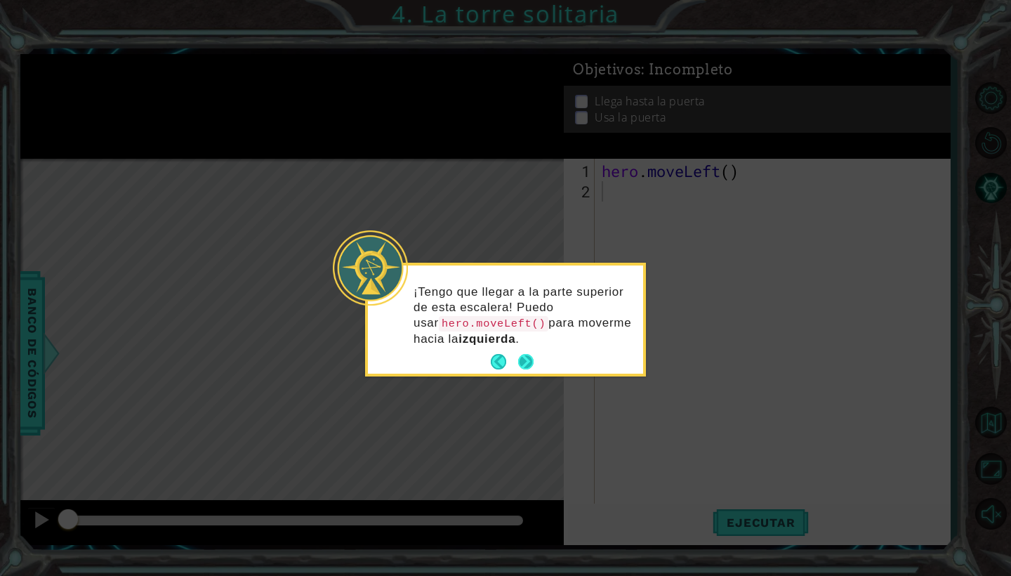
click at [520, 359] on button "Next" at bounding box center [525, 361] width 15 height 15
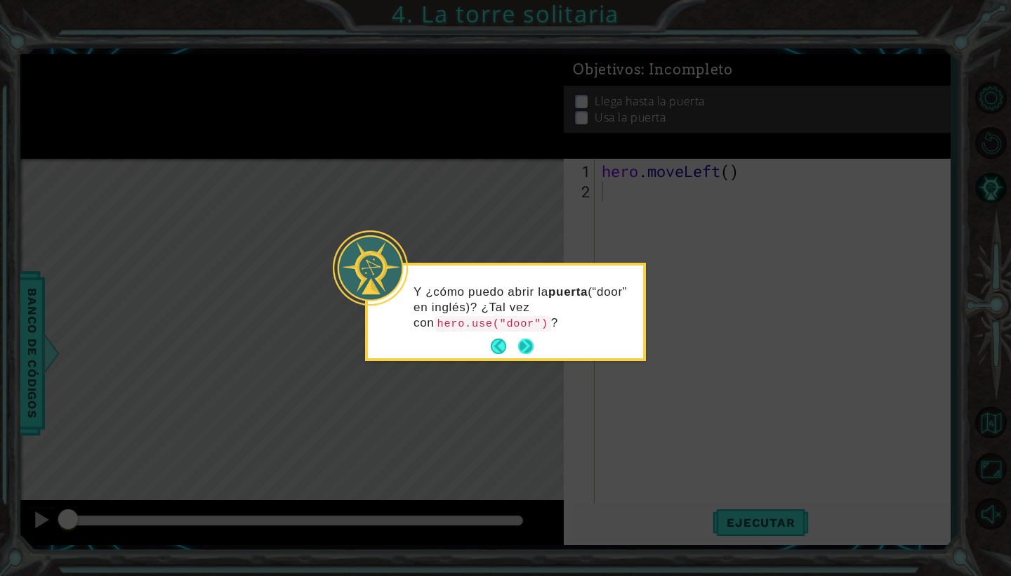
click at [524, 339] on button "Next" at bounding box center [525, 345] width 15 height 15
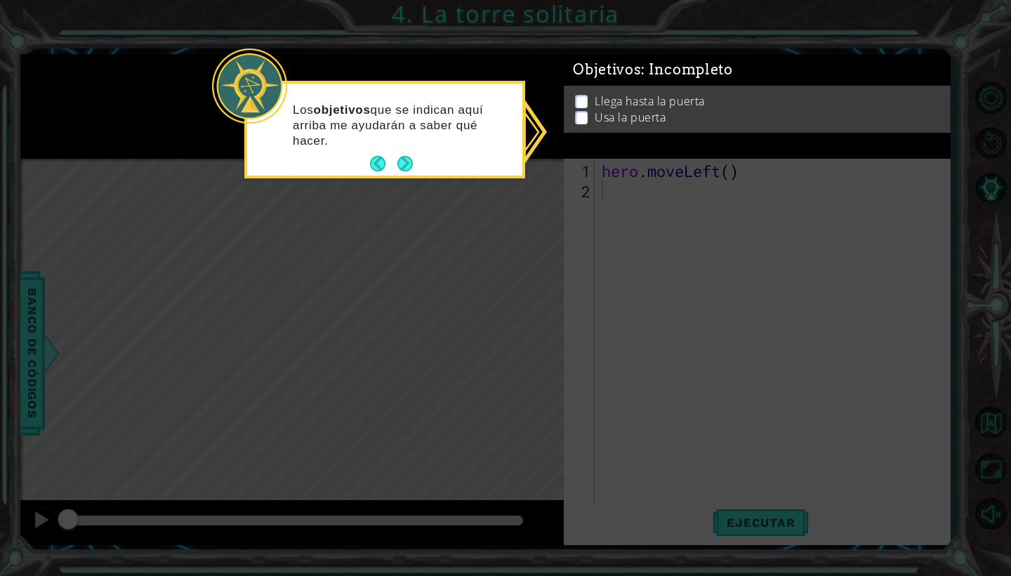
click at [592, 244] on icon at bounding box center [505, 288] width 1011 height 576
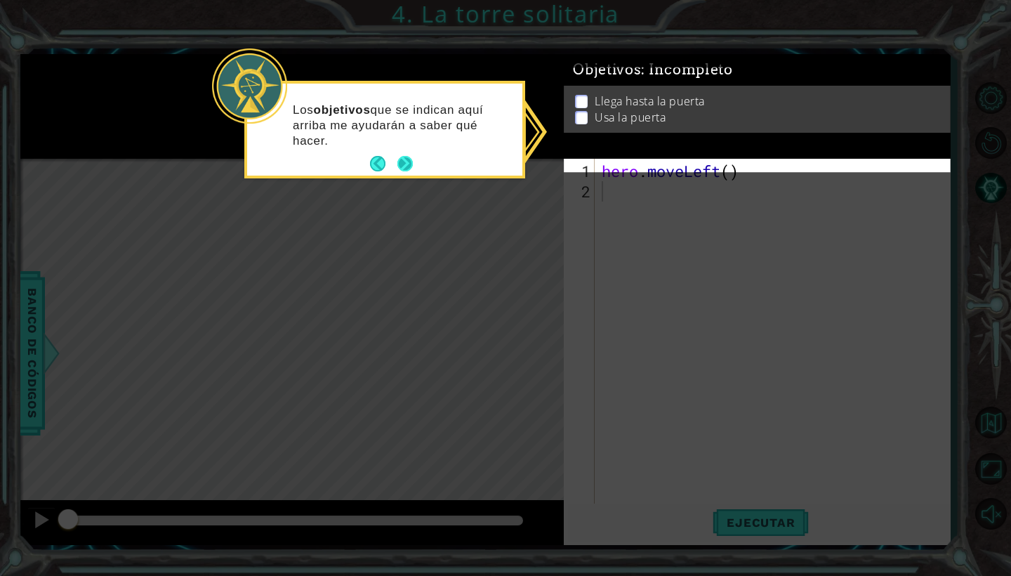
click at [403, 161] on button "Next" at bounding box center [404, 163] width 15 height 15
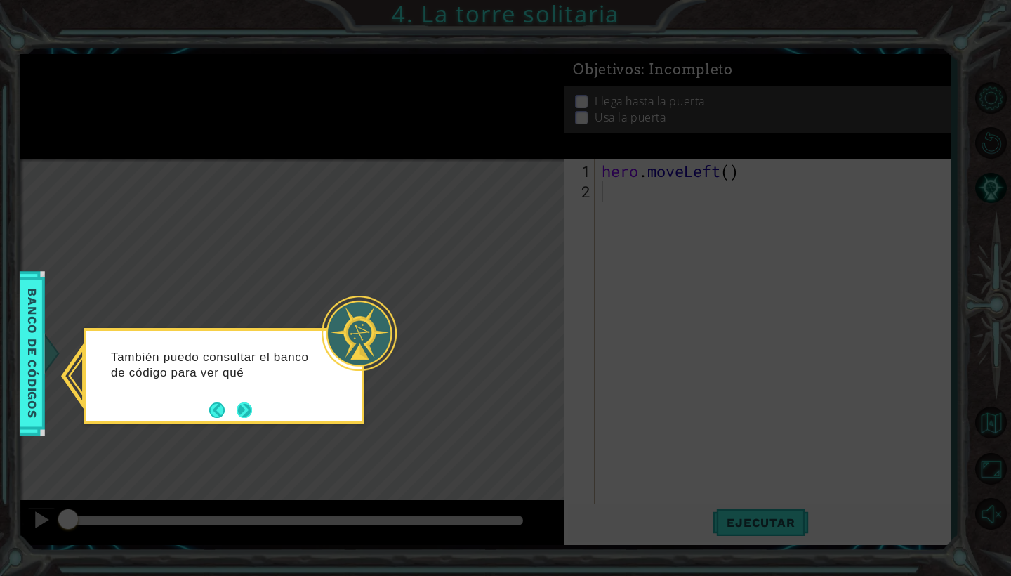
click at [244, 405] on button "Next" at bounding box center [244, 409] width 15 height 15
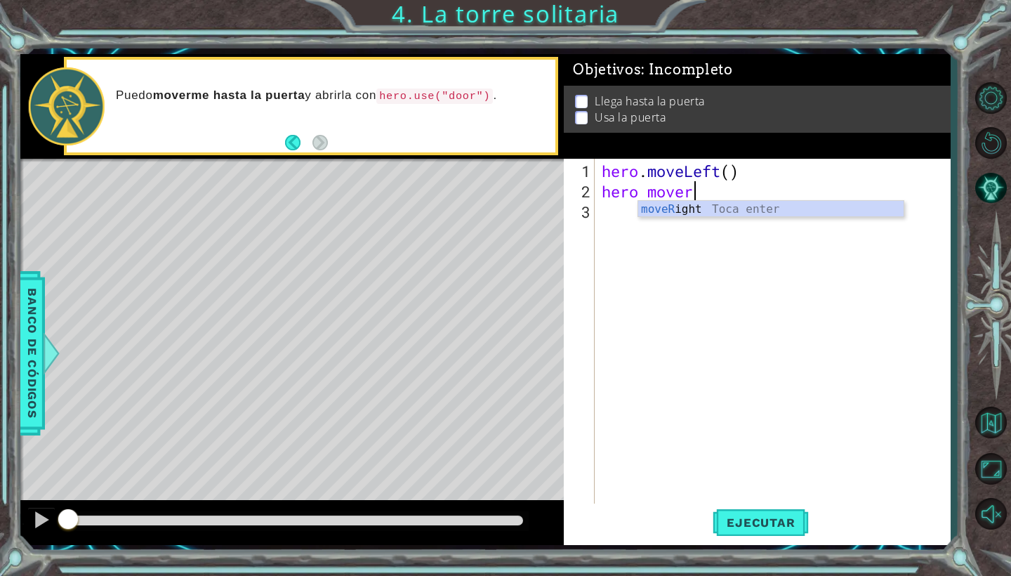
type textarea "hero moveri"
click at [676, 213] on div "moveRi ght Toca enter" at bounding box center [770, 226] width 265 height 51
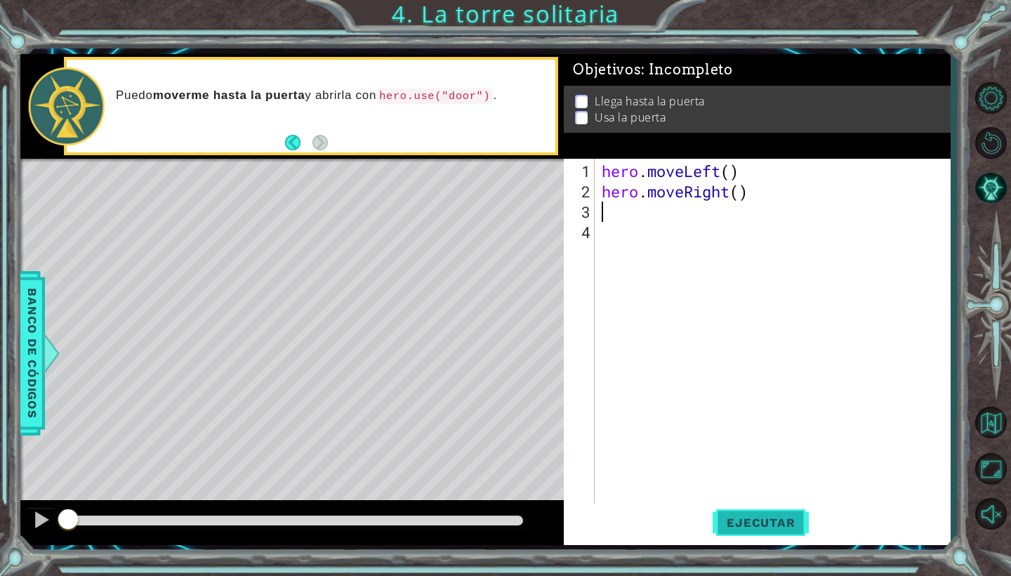
click at [752, 524] on span "Ejecutar" at bounding box center [760, 522] width 96 height 14
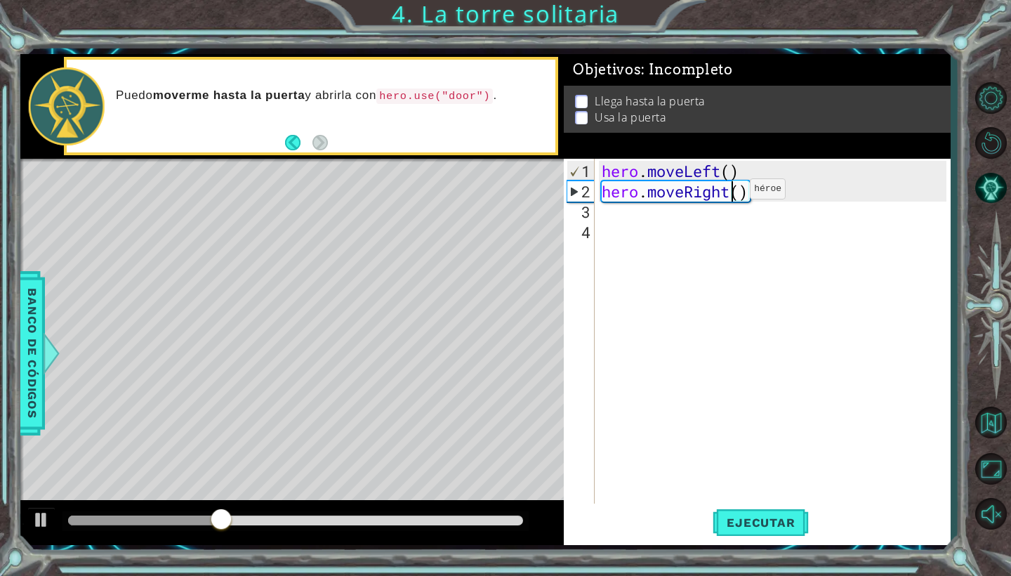
click at [729, 194] on div "hero . moveLeft ( ) hero . moveRight ( )" at bounding box center [776, 354] width 354 height 387
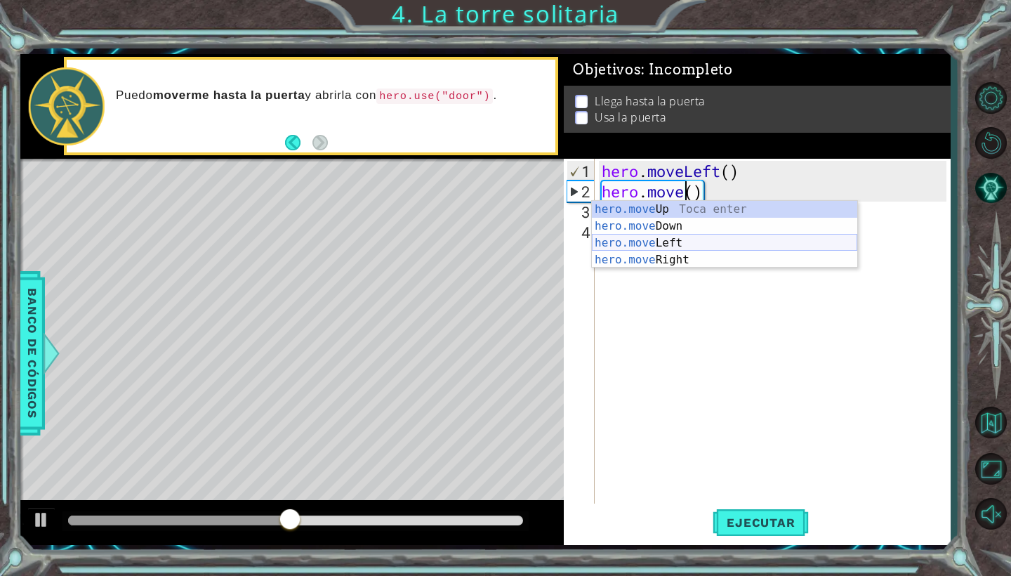
click at [722, 236] on div "hero.move Up Toca enter hero.move Down Toca enter hero.move Left Toca enter her…" at bounding box center [724, 251] width 265 height 101
type textarea "hero.moveLeft"
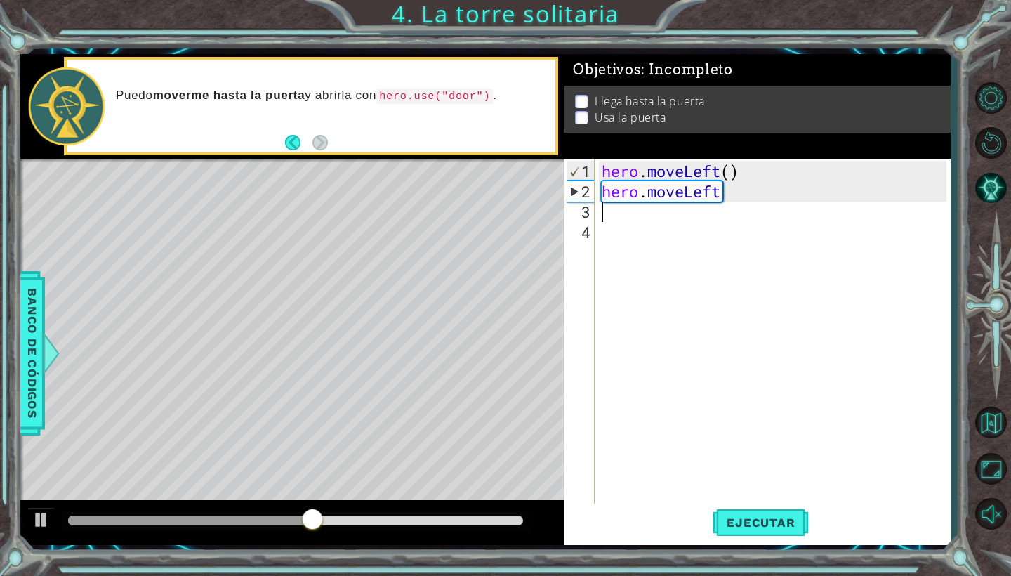
click at [684, 215] on div "hero . moveLeft ( ) hero . moveLeft" at bounding box center [776, 354] width 354 height 387
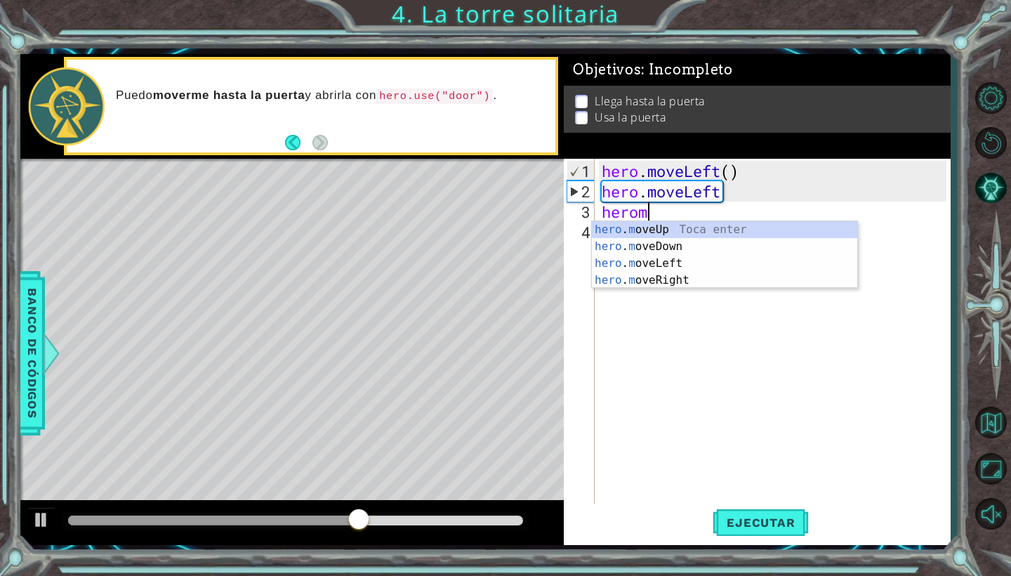
type textarea "heromo"
click at [677, 259] on div "hero . mo veUp Toca enter hero . mo veDown Toca enter hero . mo veLeft Toca ent…" at bounding box center [724, 271] width 265 height 101
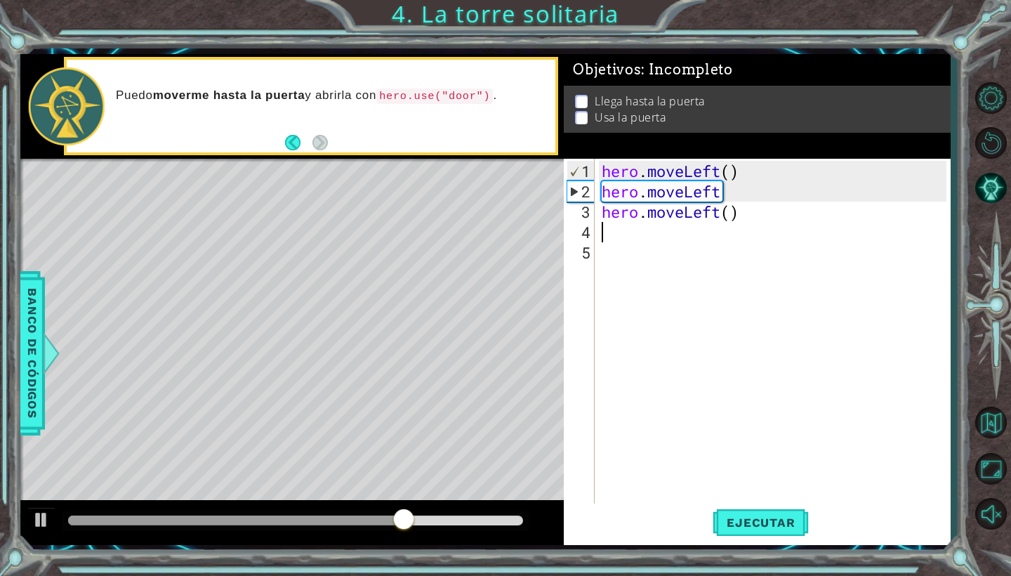
scroll to position [0, 0]
click at [753, 524] on span "Ejecutar" at bounding box center [760, 522] width 96 height 14
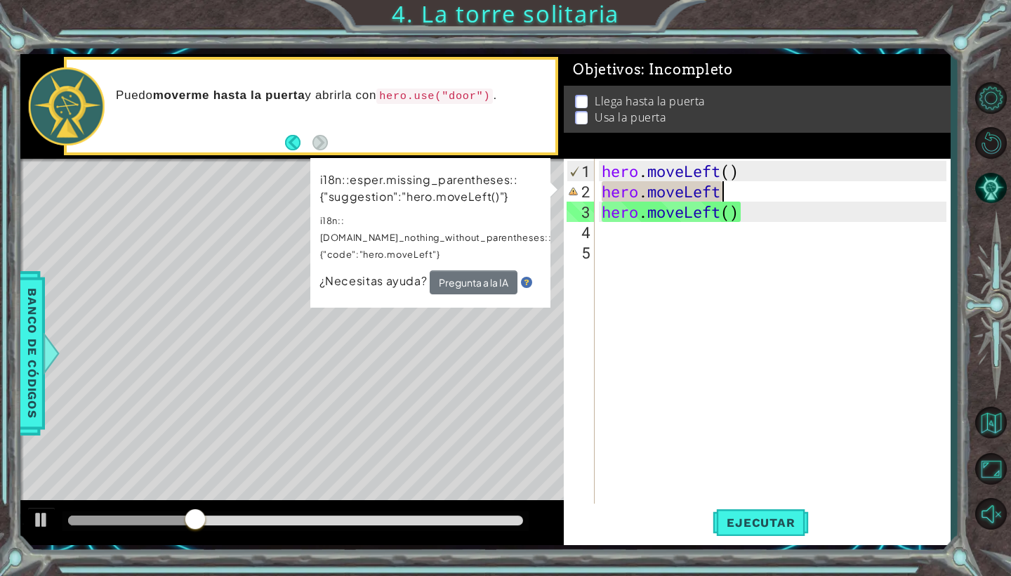
click at [734, 186] on div "hero . moveLeft ( ) hero . moveLeft hero . moveLeft ( )" at bounding box center [776, 354] width 354 height 387
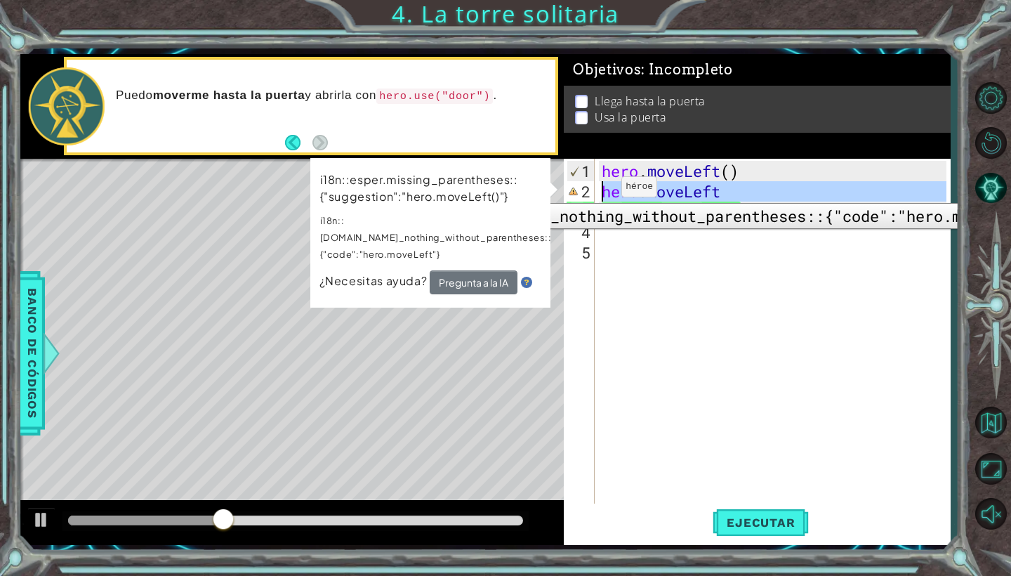
click at [582, 192] on div "2" at bounding box center [580, 191] width 28 height 20
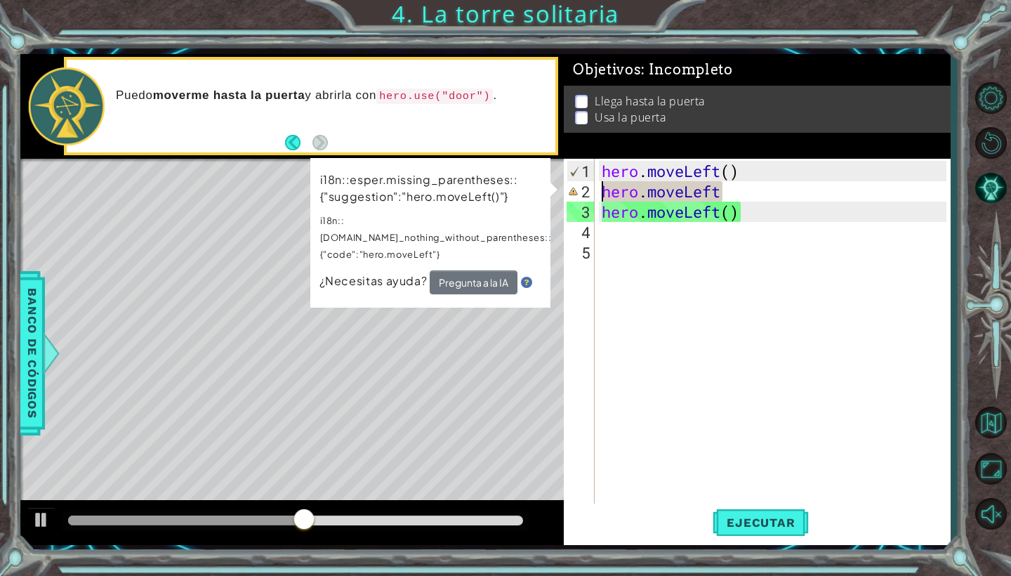
click at [741, 193] on div "hero . moveLeft ( ) hero . moveLeft hero . moveLeft ( )" at bounding box center [776, 354] width 354 height 387
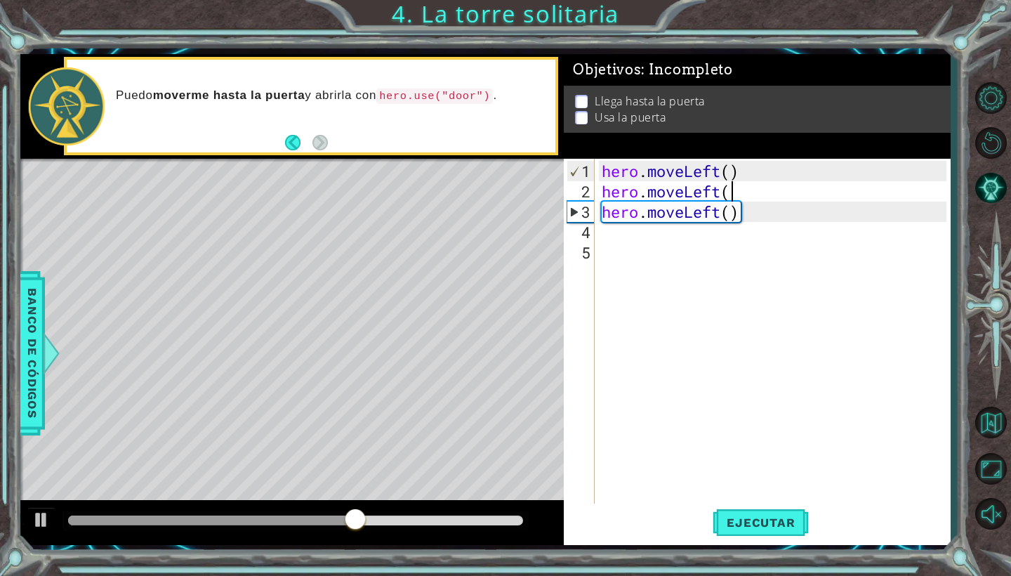
type textarea "hero.moveLeft()"
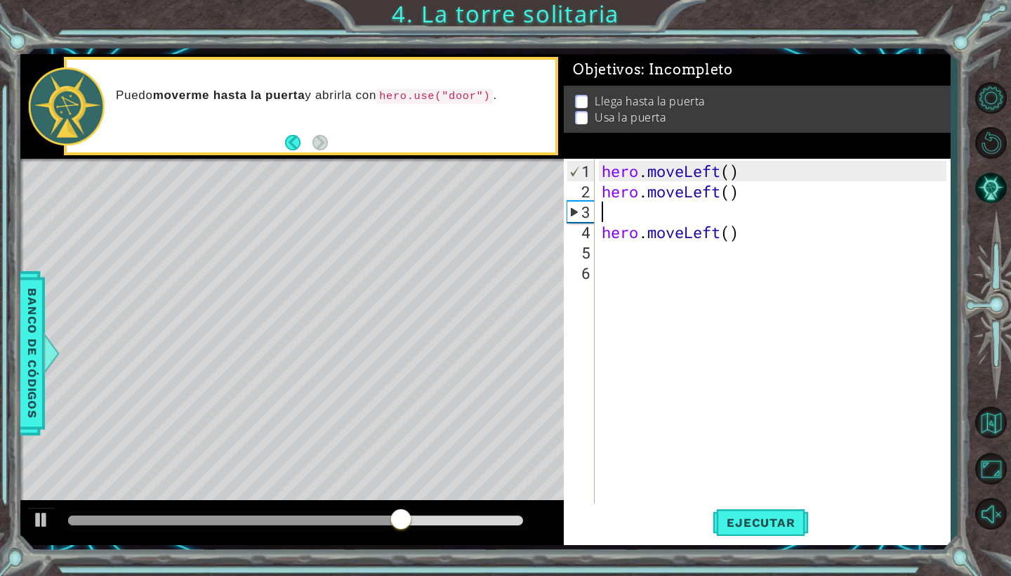
type textarea "hero.moveLeft()"
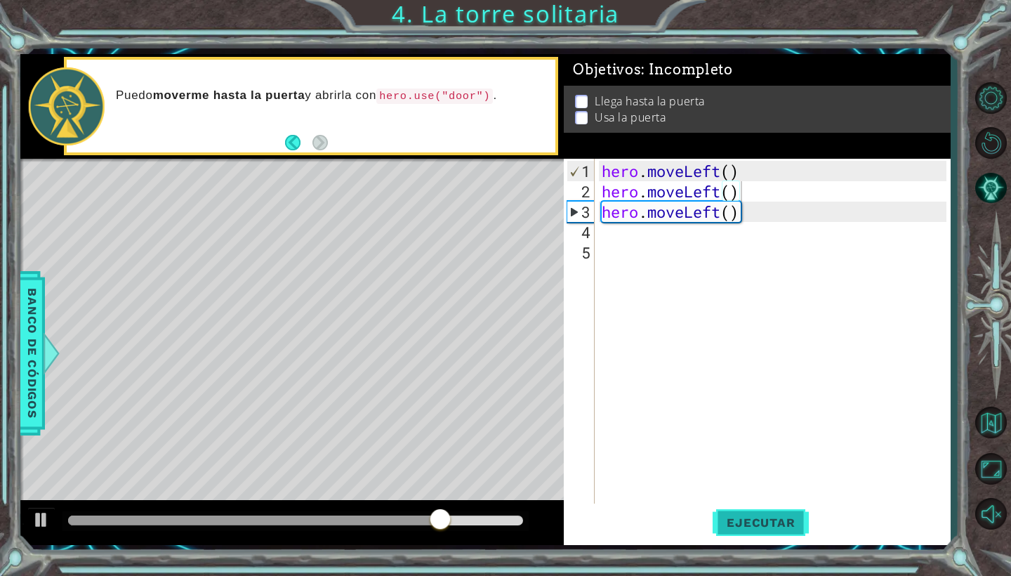
click at [787, 517] on span "Ejecutar" at bounding box center [760, 522] width 96 height 14
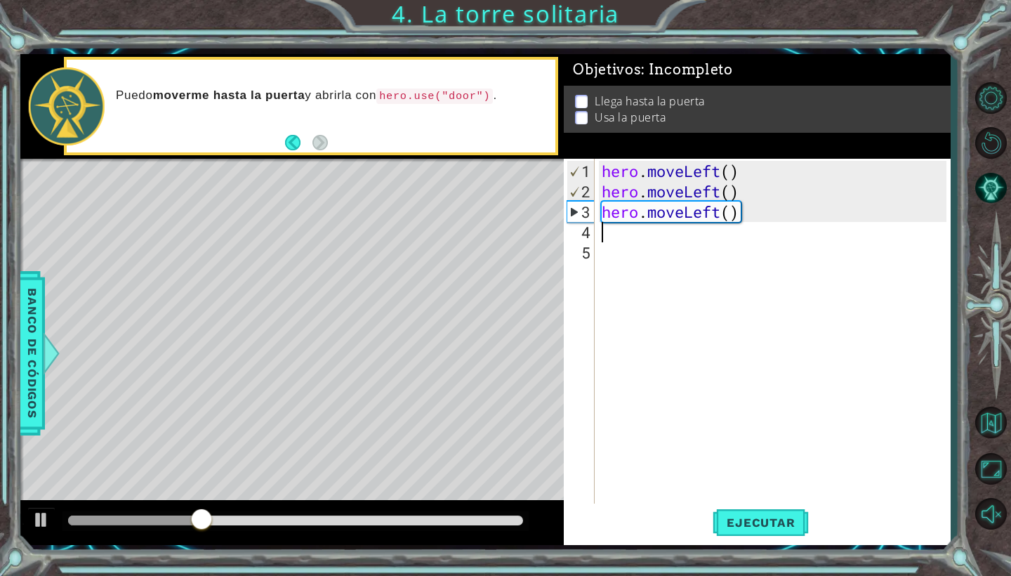
click at [606, 234] on div "hero . moveLeft ( ) hero . moveLeft ( ) hero . moveLeft ( )" at bounding box center [776, 354] width 354 height 387
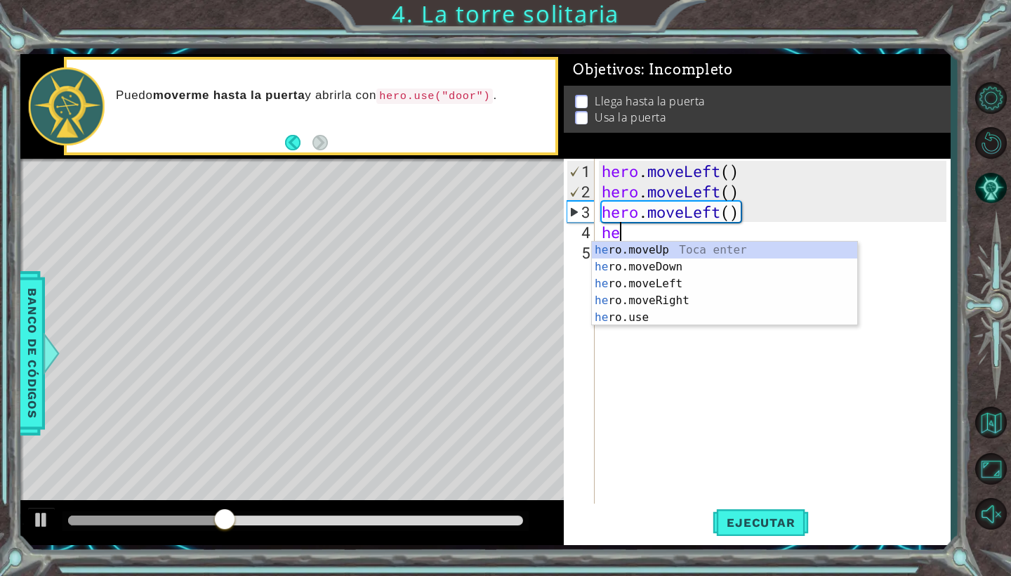
type textarea "her"
click at [656, 246] on div "her o.moveUp Toca enter her o.moveDown Toca enter her o.moveLeft Toca enter her…" at bounding box center [724, 300] width 265 height 118
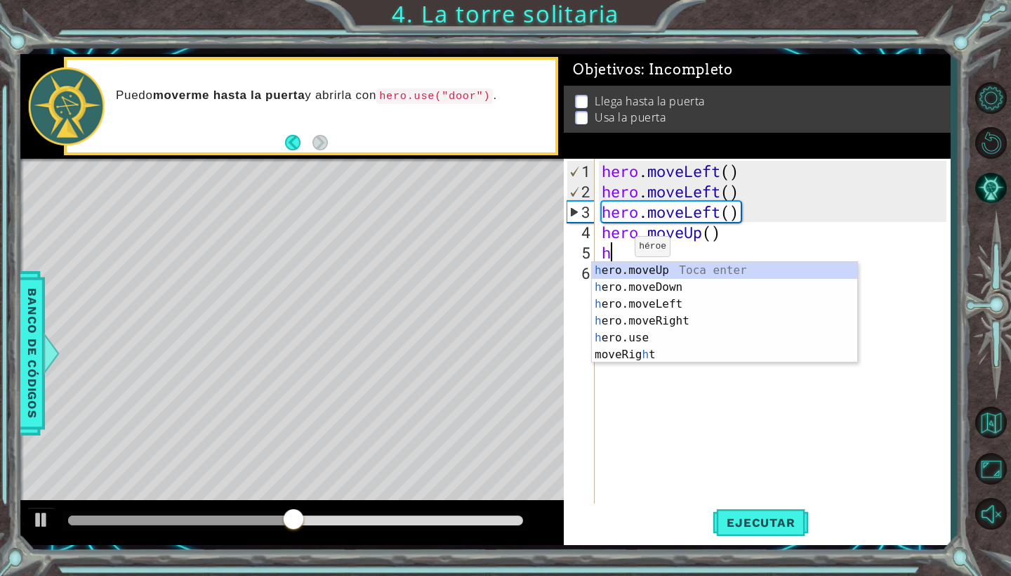
type textarea "her"
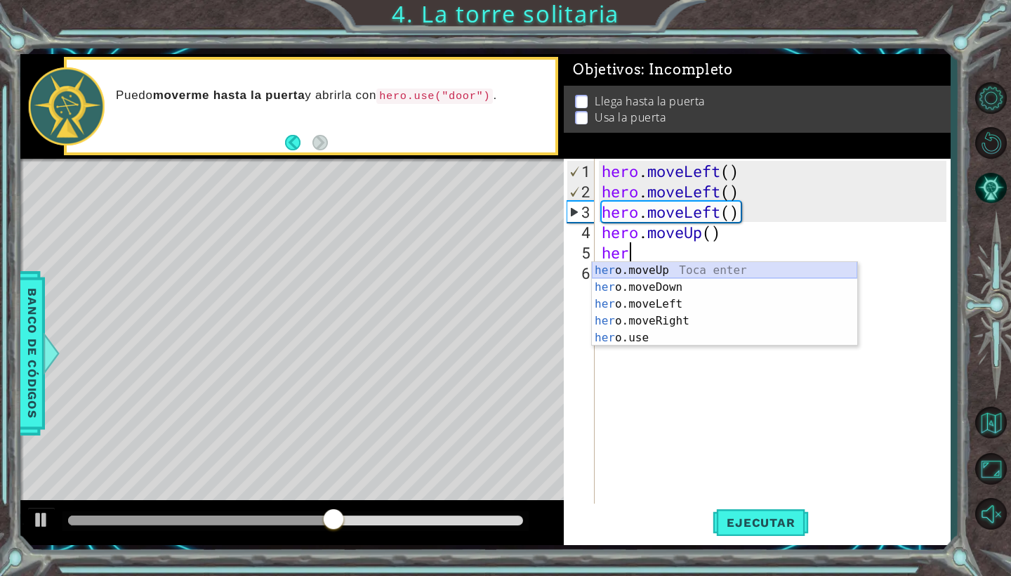
click at [630, 267] on div "her o.moveUp Toca enter her o.moveDown Toca enter her o.moveLeft Toca enter her…" at bounding box center [724, 321] width 265 height 118
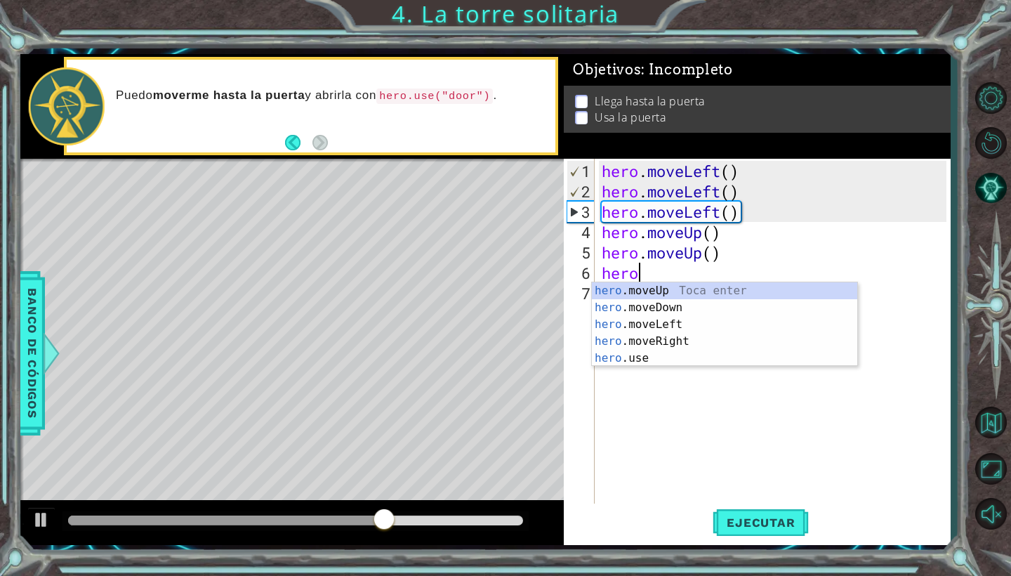
type textarea "heromo"
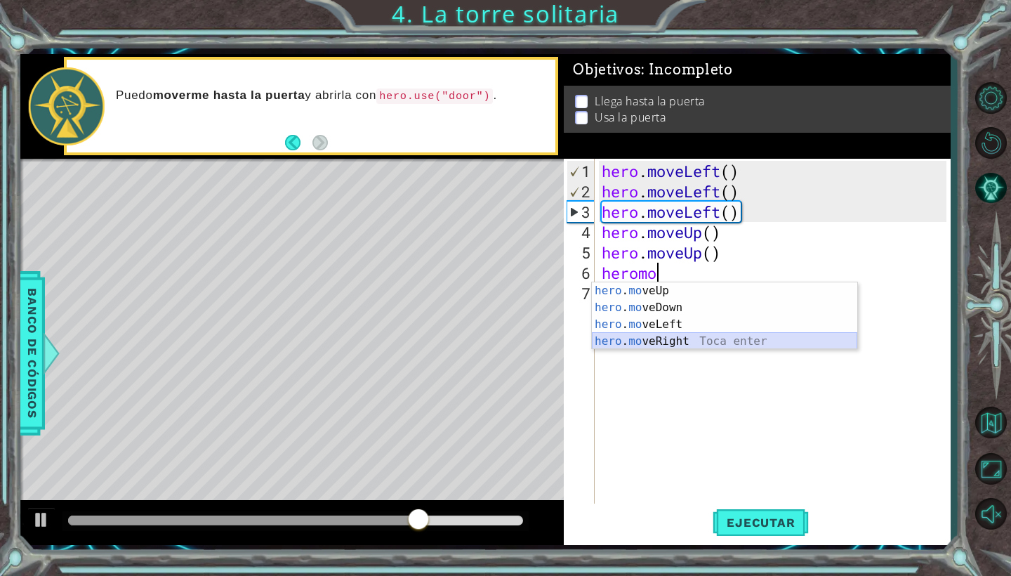
click at [636, 339] on div "hero . mo veUp Toca enter hero . mo veDown Toca enter hero . mo veLeft Toca ent…" at bounding box center [724, 332] width 265 height 101
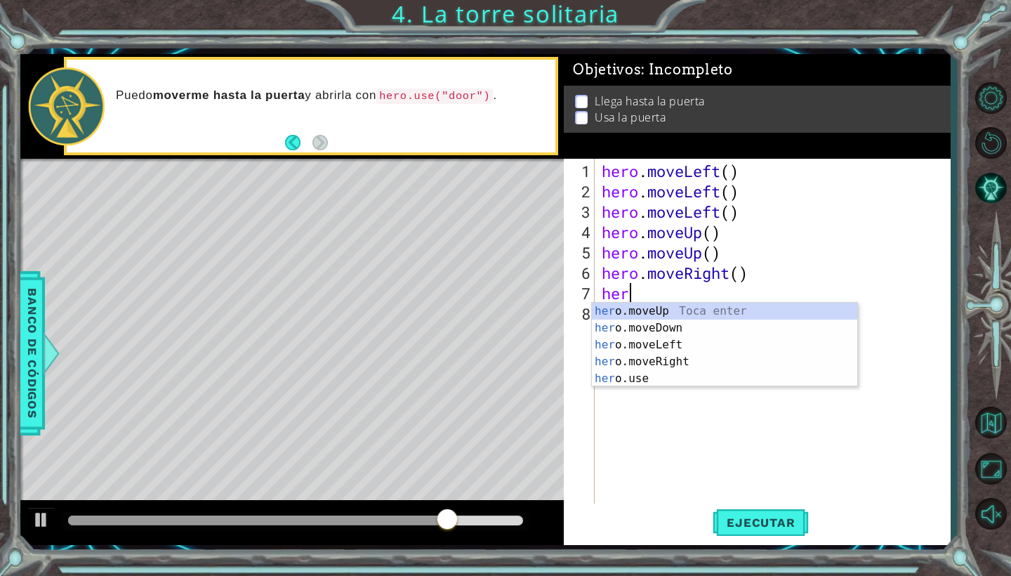
scroll to position [0, 1]
type textarea "hero"
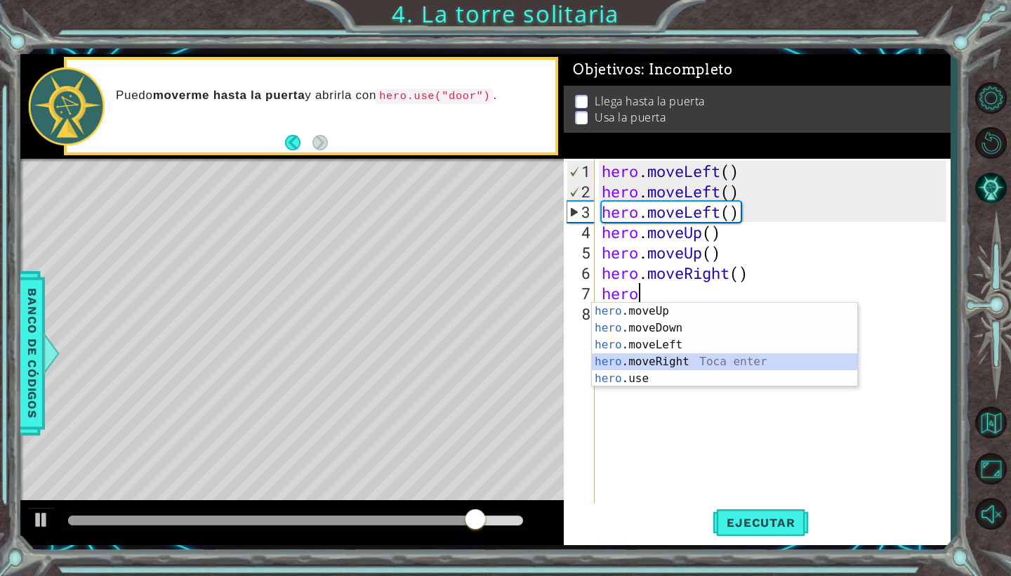
click at [664, 362] on div "hero .moveUp Toca enter hero .moveDown Toca enter hero .moveLeft Toca enter her…" at bounding box center [724, 362] width 265 height 118
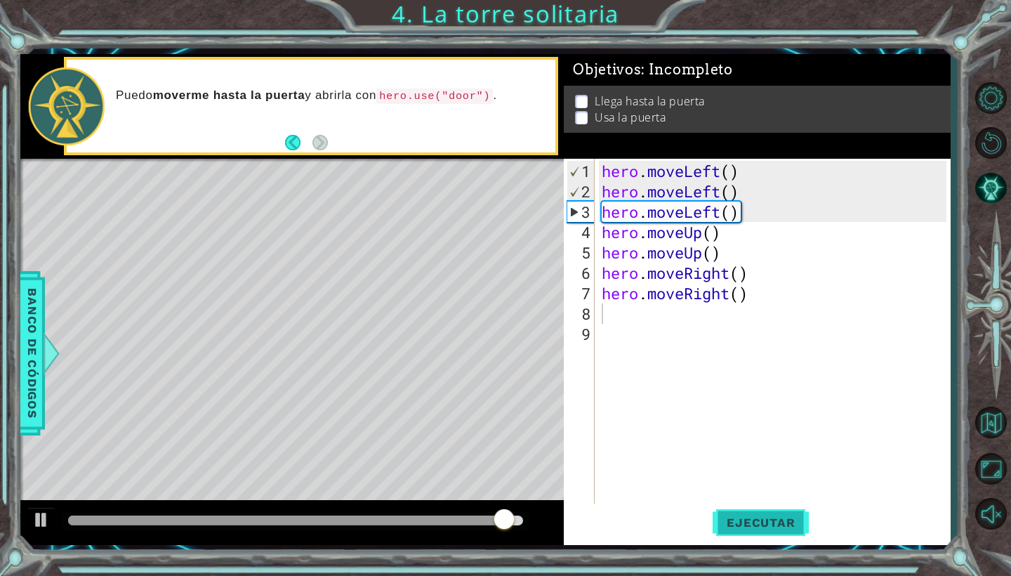
click at [755, 520] on span "Ejecutar" at bounding box center [760, 522] width 96 height 14
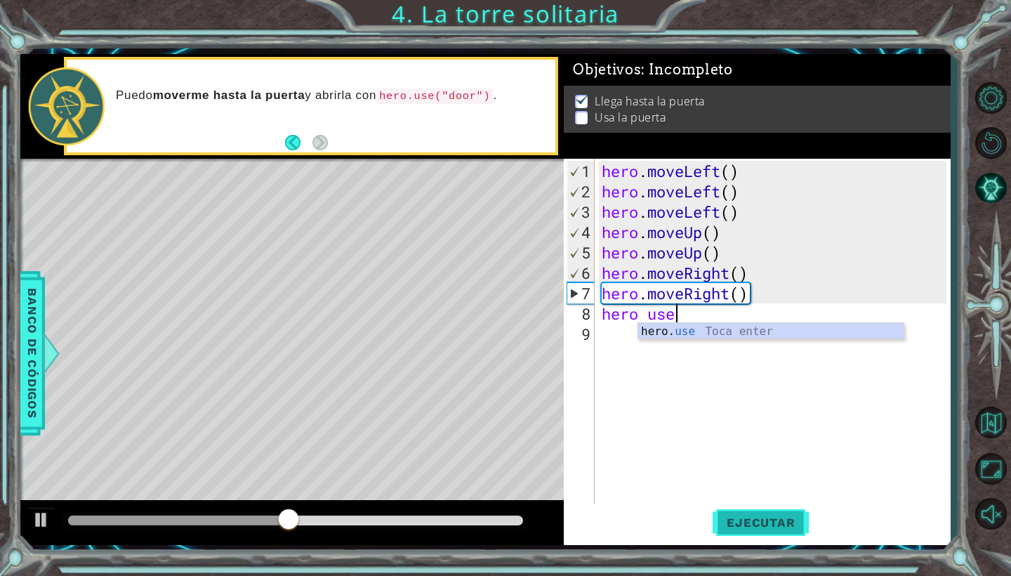
scroll to position [0, 3]
type textarea "hero use door"
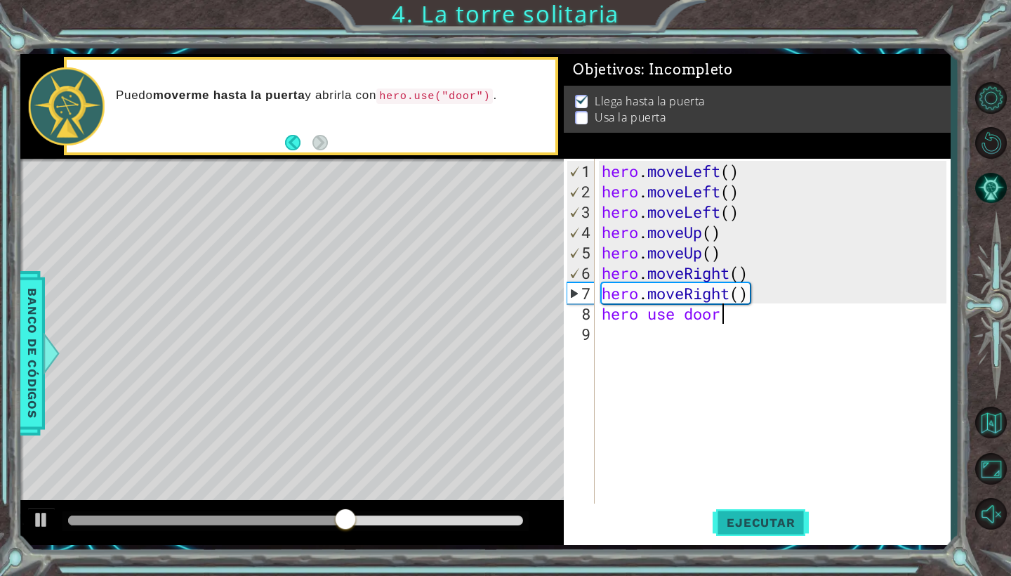
scroll to position [0, 0]
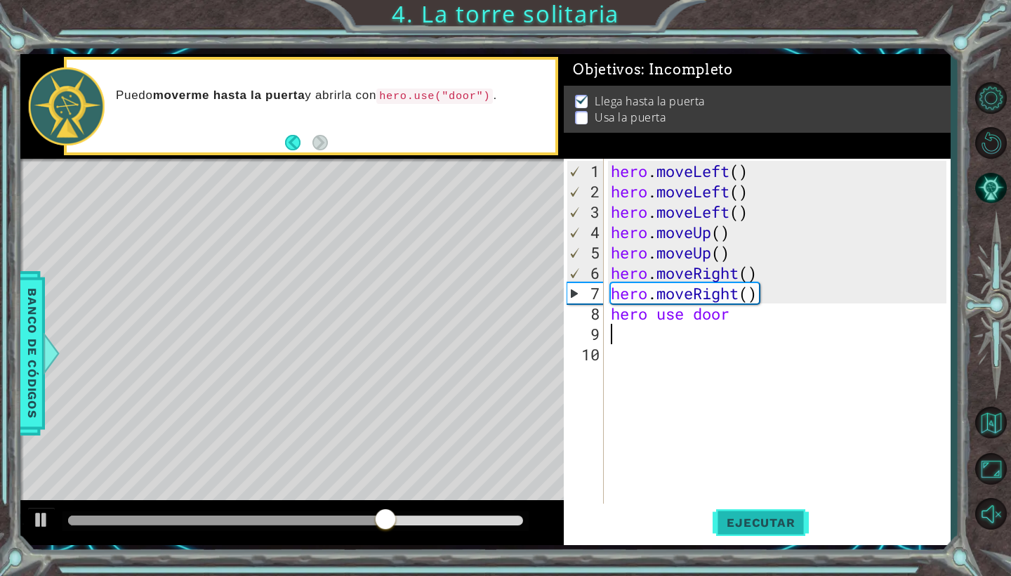
click at [760, 526] on span "Ejecutar" at bounding box center [760, 522] width 96 height 14
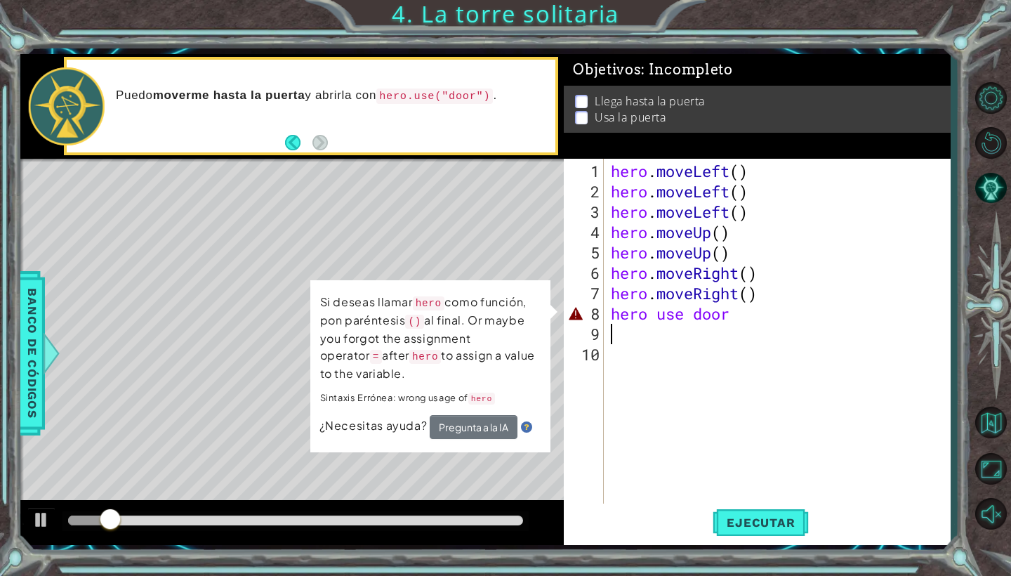
click at [762, 319] on div "hero . moveLeft ( ) hero . moveLeft ( ) hero . moveLeft ( ) hero . moveUp ( ) h…" at bounding box center [781, 354] width 346 height 387
click at [737, 318] on div "hero . moveLeft ( ) hero . moveLeft ( ) hero . moveLeft ( ) hero . moveUp ( ) h…" at bounding box center [781, 354] width 346 height 387
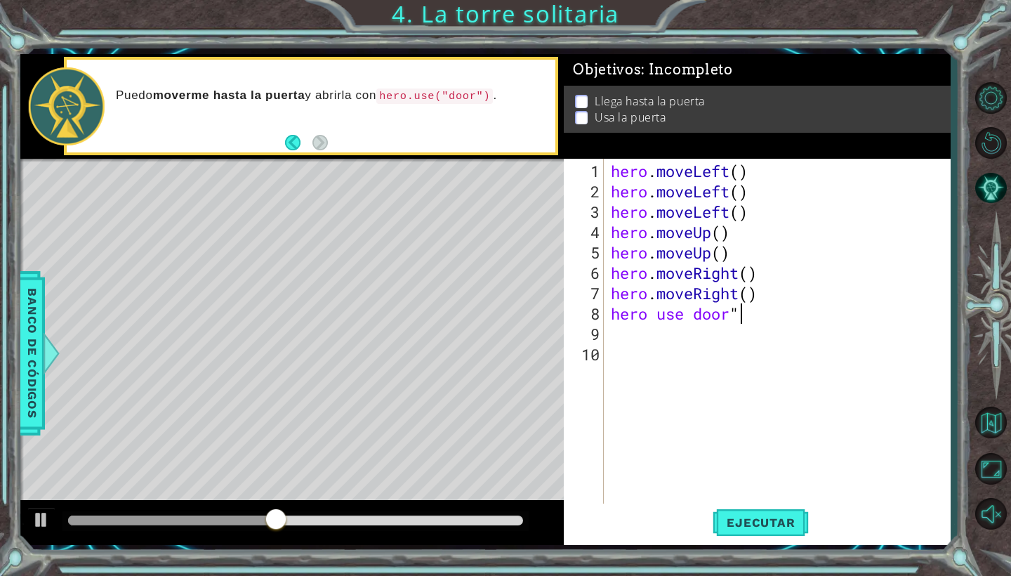
click at [692, 312] on div "hero . moveLeft ( ) hero . moveLeft ( ) hero . moveLeft ( ) hero . moveUp ( ) h…" at bounding box center [781, 354] width 346 height 387
click at [788, 522] on span "Ejecutar" at bounding box center [760, 522] width 96 height 14
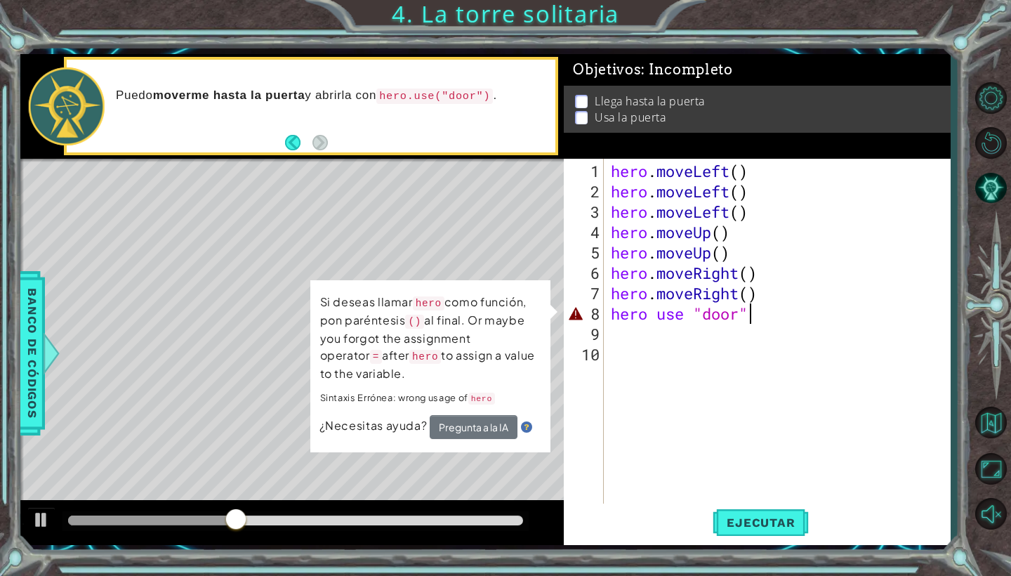
click at [757, 316] on div "hero . moveLeft ( ) hero . moveLeft ( ) hero . moveLeft ( ) hero . moveUp ( ) h…" at bounding box center [781, 354] width 346 height 387
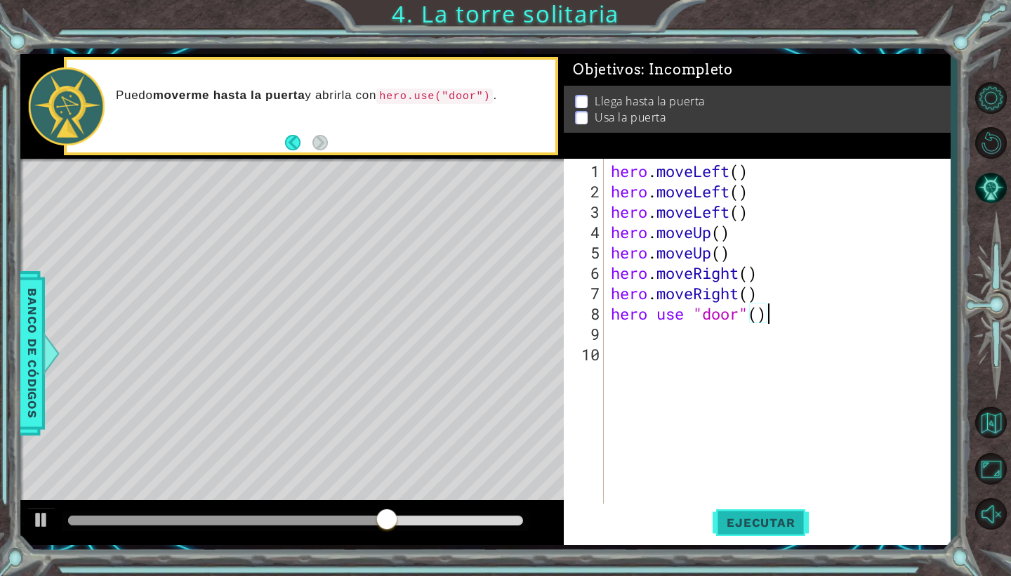
click at [772, 522] on span "Ejecutar" at bounding box center [760, 522] width 96 height 14
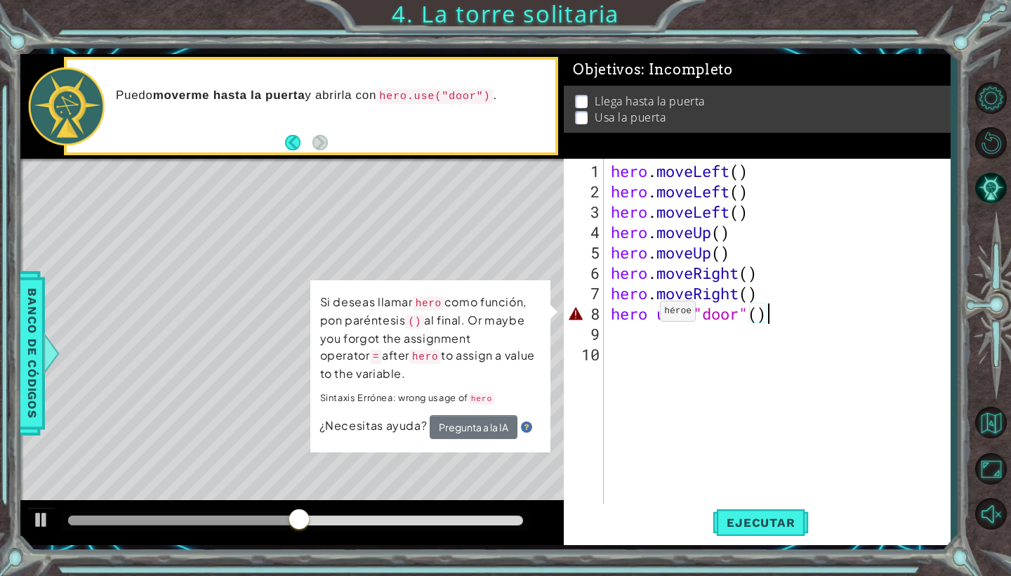
click at [648, 314] on div "hero . moveLeft ( ) hero . moveLeft ( ) hero . moveLeft ( ) hero . moveUp ( ) h…" at bounding box center [781, 354] width 346 height 387
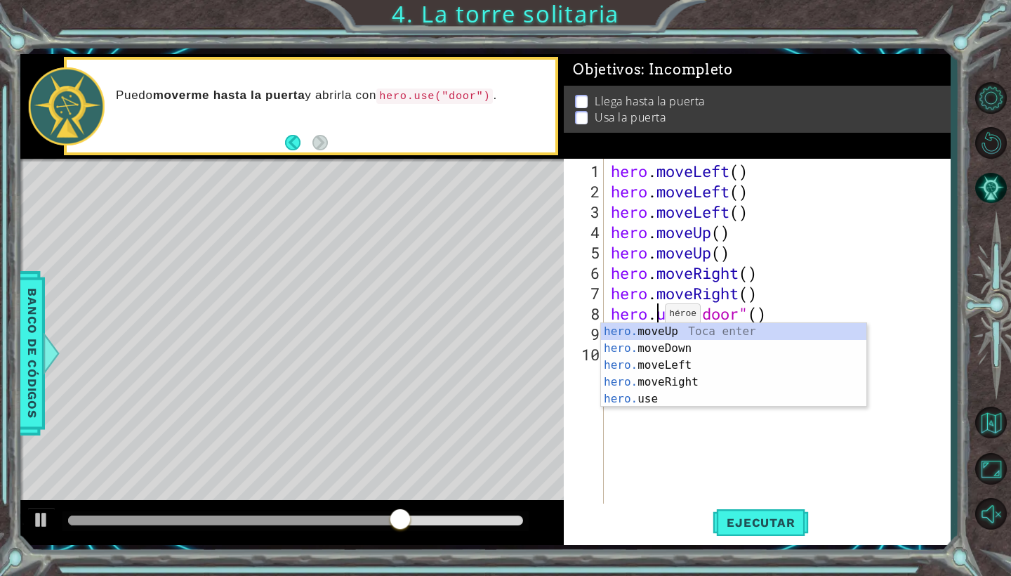
scroll to position [0, 2]
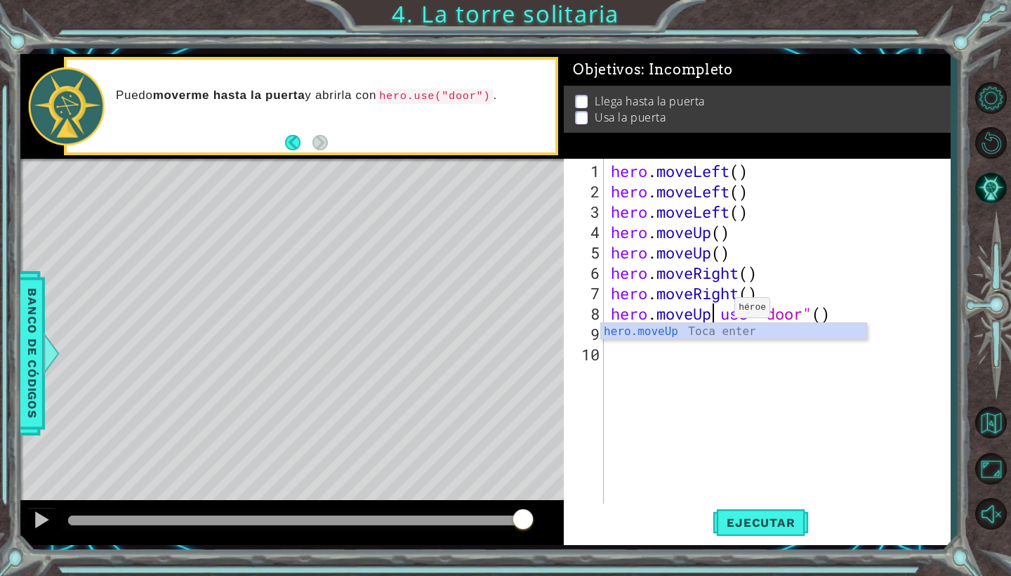
click at [722, 313] on div "hero . moveLeft ( ) hero . moveLeft ( ) hero . moveLeft ( ) hero . moveUp ( ) h…" at bounding box center [781, 354] width 346 height 387
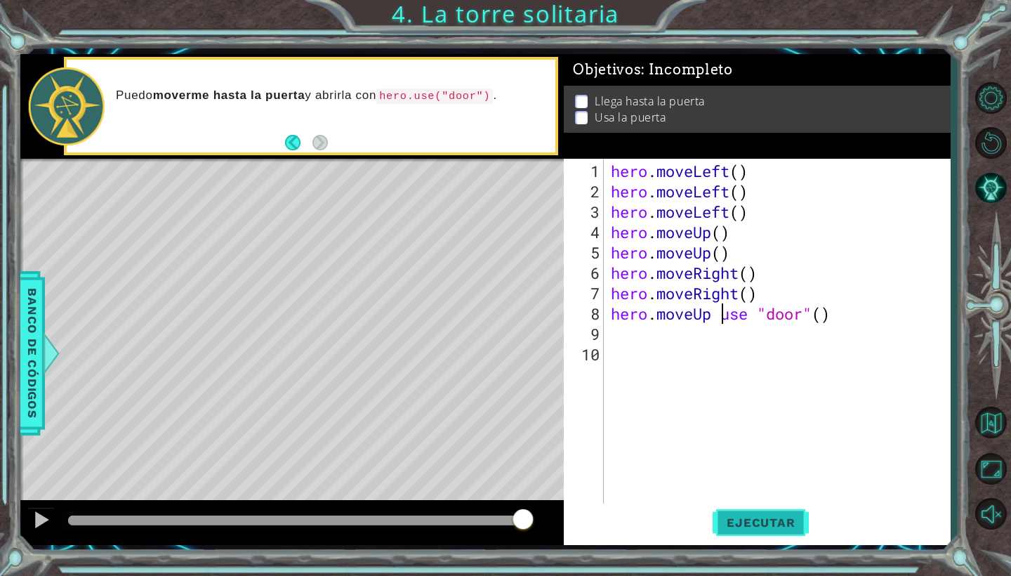
click at [723, 529] on span "Ejecutar" at bounding box center [760, 522] width 96 height 14
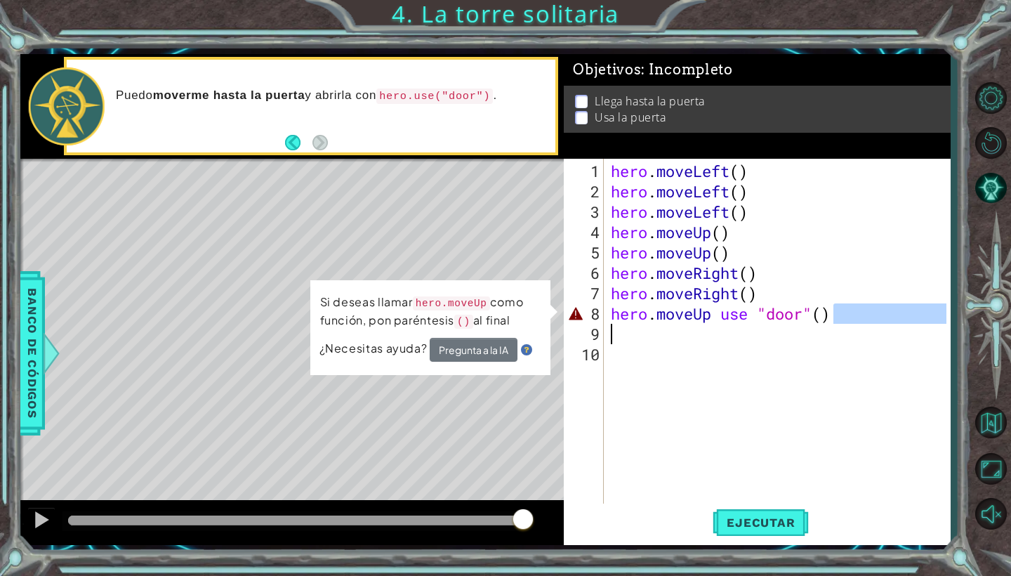
drag, startPoint x: 840, startPoint y: 316, endPoint x: 700, endPoint y: 336, distance: 141.2
click at [701, 336] on div "hero . moveLeft ( ) hero . moveLeft ( ) hero . moveLeft ( ) hero . moveUp ( ) h…" at bounding box center [781, 354] width 346 height 387
click at [642, 319] on div "hero . moveLeft ( ) hero . moveLeft ( ) hero . moveLeft ( ) hero . moveUp ( ) h…" at bounding box center [781, 354] width 346 height 387
drag, startPoint x: 625, startPoint y: 319, endPoint x: 836, endPoint y: 336, distance: 212.0
click at [836, 336] on div "hero . moveLeft ( ) hero . moveLeft ( ) hero . moveLeft ( ) hero . moveUp ( ) h…" at bounding box center [781, 354] width 346 height 387
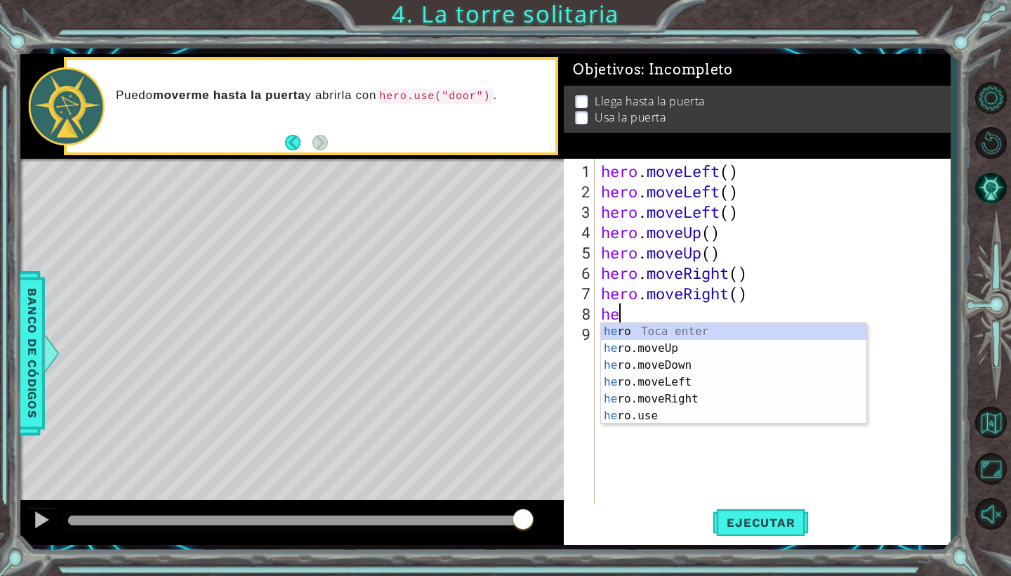
scroll to position [0, 0]
type textarea "h"
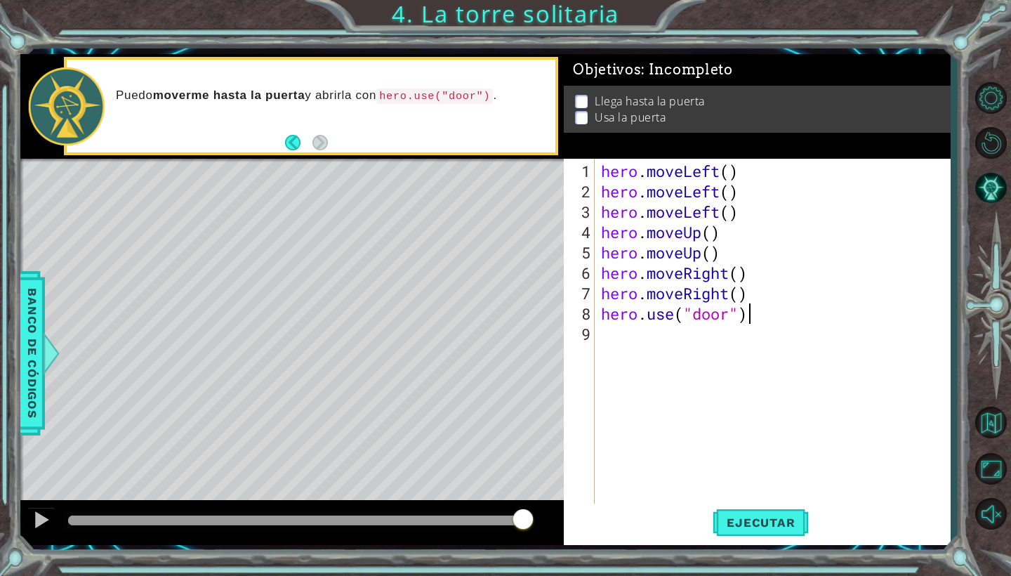
scroll to position [0, 6]
type textarea "hero.use("door")"
click at [790, 522] on span "Ejecutar" at bounding box center [760, 522] width 96 height 14
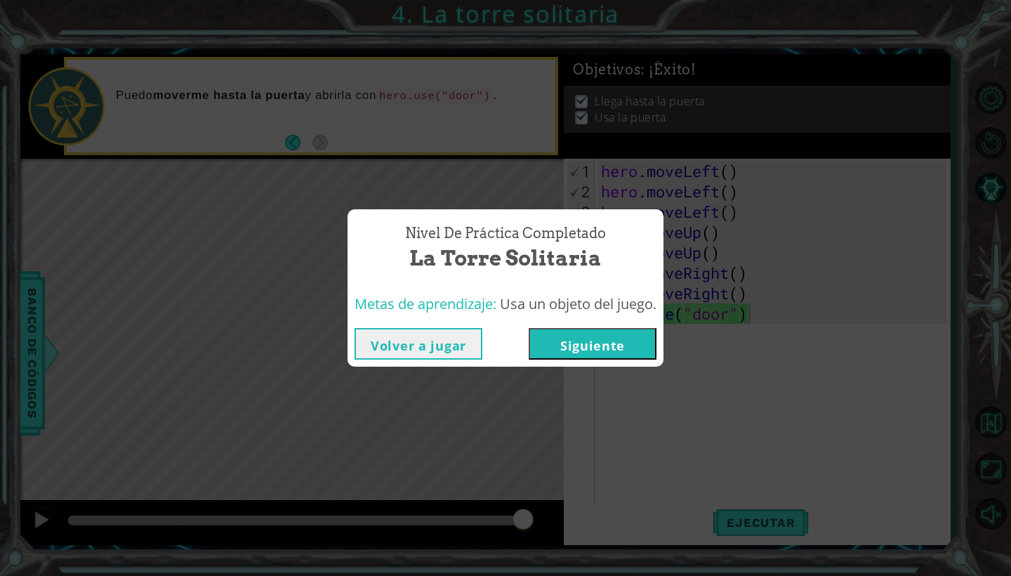
click at [578, 331] on button "Siguiente" at bounding box center [593, 344] width 128 height 32
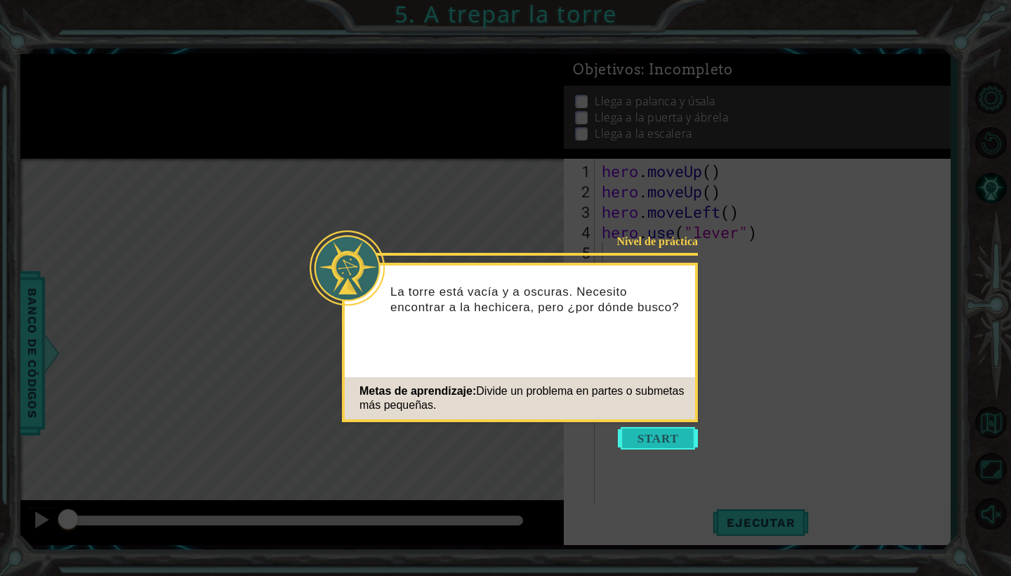
click at [654, 428] on button "Start" at bounding box center [658, 438] width 80 height 22
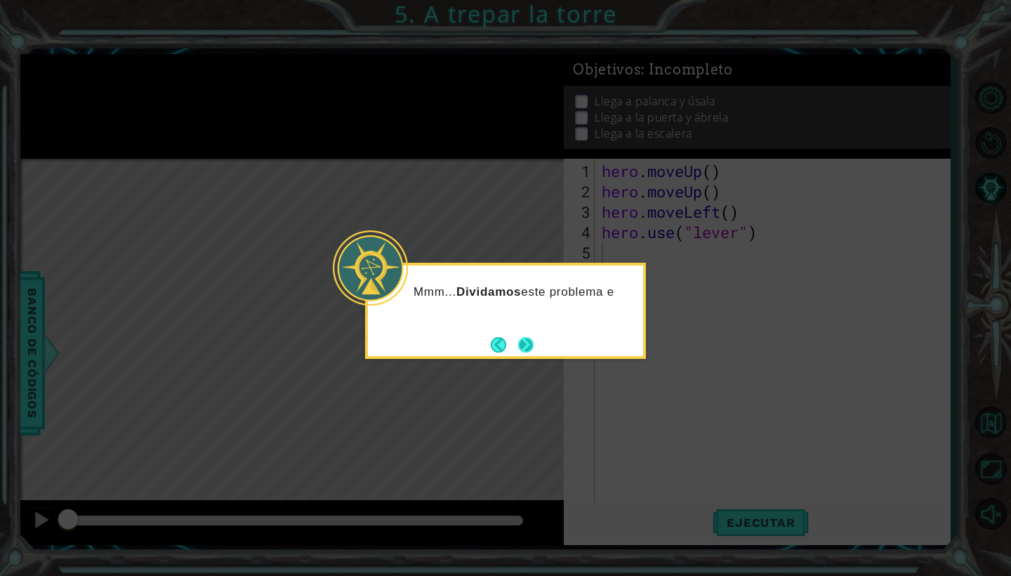
click at [524, 341] on button "Next" at bounding box center [525, 344] width 15 height 15
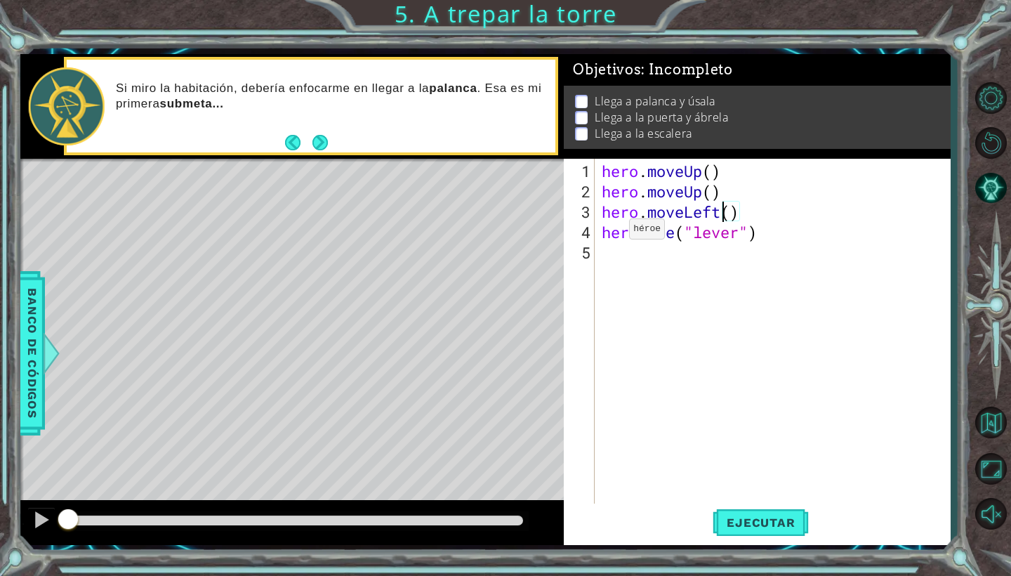
type textarea "hero.use("lever")"
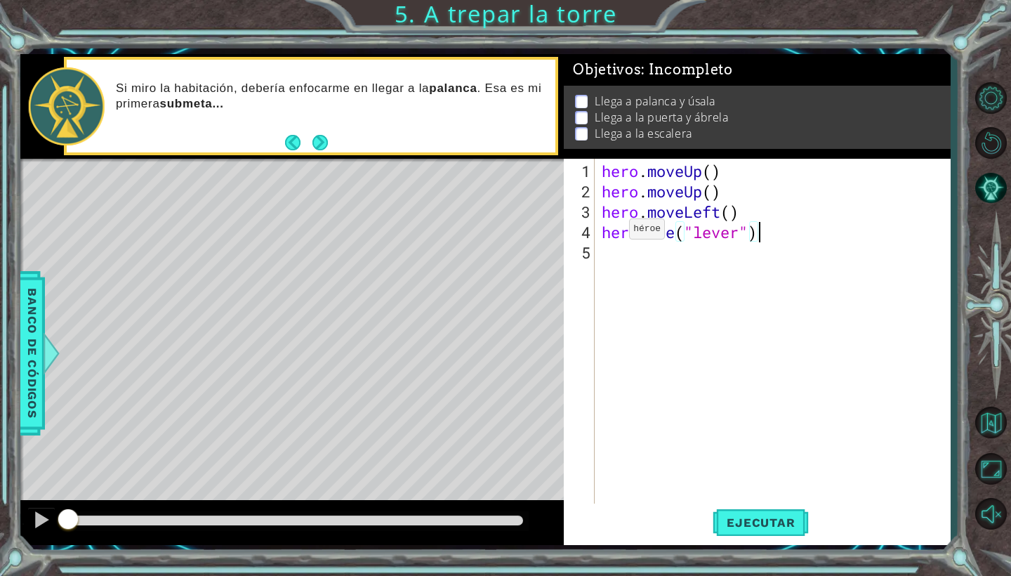
type textarea "hero.use("lever")"
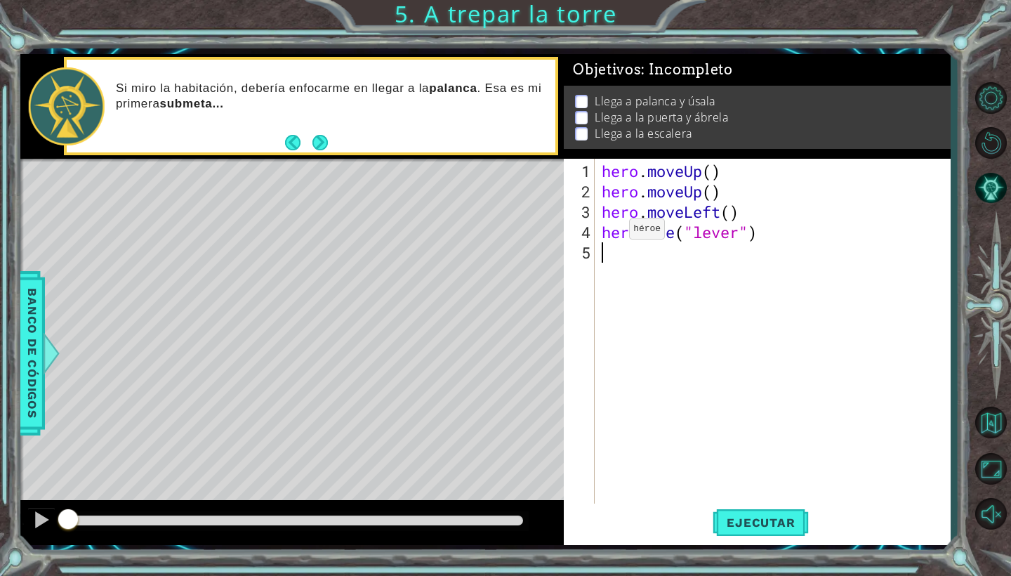
type textarea "hero.use("lever")"
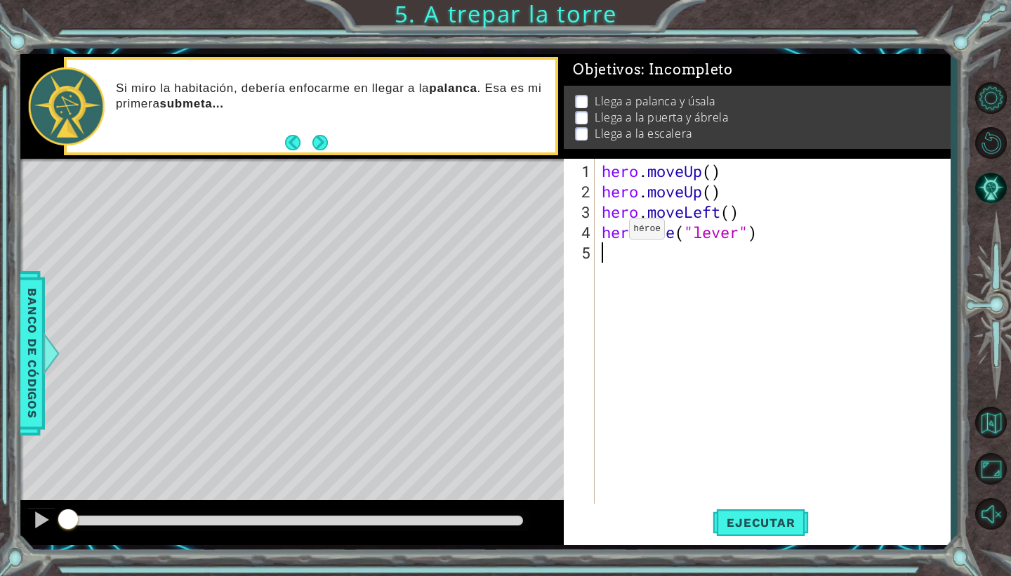
type textarea "hero.use("lever")"
